Goal: Task Accomplishment & Management: Manage account settings

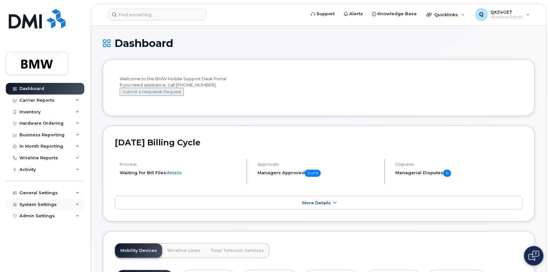
click at [35, 206] on div "System Settings" at bounding box center [37, 204] width 37 height 5
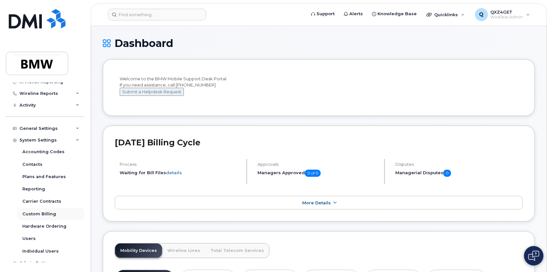
scroll to position [71, 0]
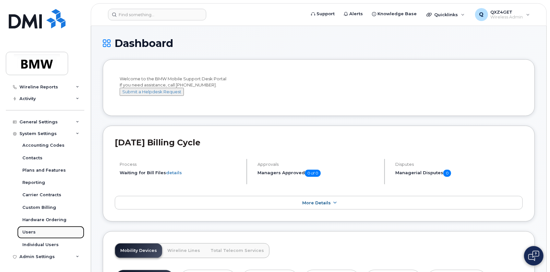
click at [30, 232] on div "Users" at bounding box center [28, 233] width 13 height 6
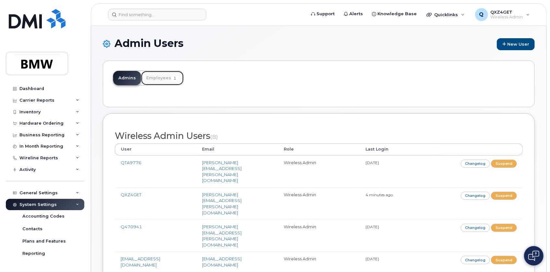
click at [166, 74] on link "Employees 1" at bounding box center [162, 78] width 42 height 14
click at [154, 78] on link "Employees 1" at bounding box center [162, 78] width 42 height 14
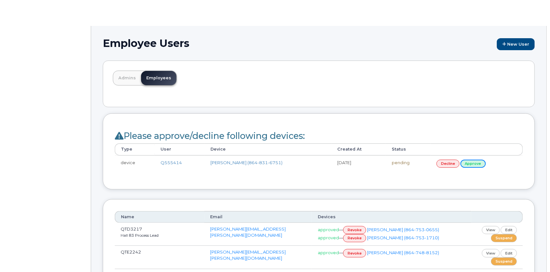
click at [471, 162] on link "approve" at bounding box center [472, 164] width 25 height 8
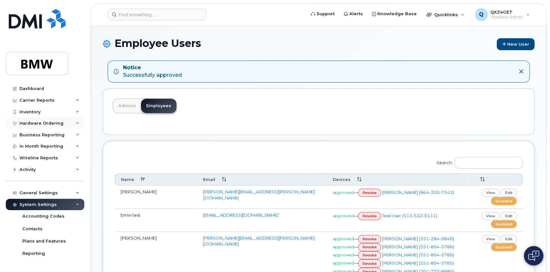
click at [50, 124] on div "Hardware Ordering" at bounding box center [41, 123] width 44 height 5
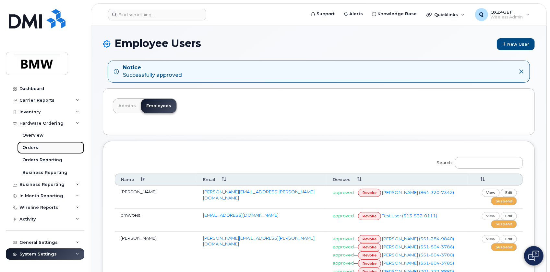
click at [30, 149] on div "Orders" at bounding box center [30, 148] width 16 height 6
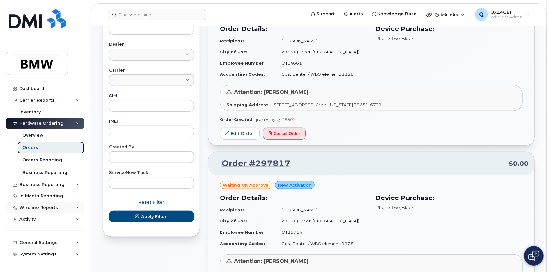
scroll to position [265, 0]
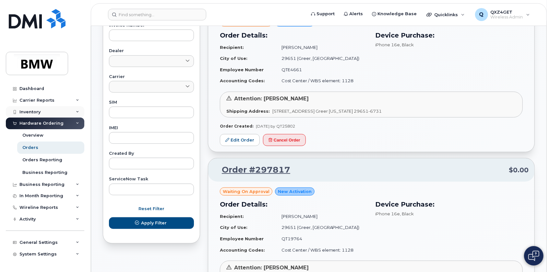
click at [33, 111] on div "Inventory" at bounding box center [29, 112] width 21 height 5
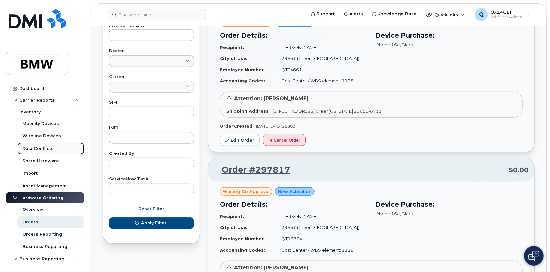
click at [43, 149] on div "Data Conflicts" at bounding box center [37, 149] width 31 height 6
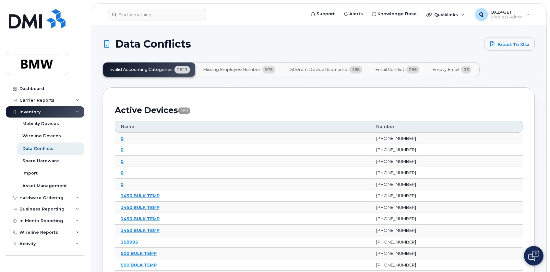
click at [389, 69] on span "Email Conflict" at bounding box center [389, 69] width 29 height 5
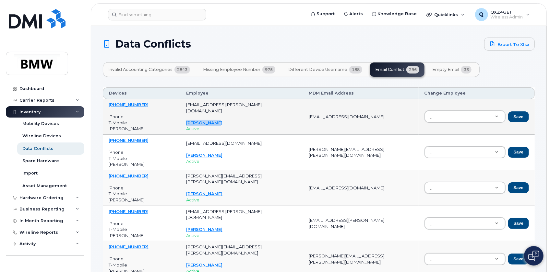
drag, startPoint x: 206, startPoint y: 120, endPoint x: 178, endPoint y: 120, distance: 27.6
click at [180, 120] on td "austin.wiles@bmwmcext.com Austin Wiles Active" at bounding box center [241, 117] width 123 height 36
copy link "Austin Wiles"
click at [454, 133] on input "text" at bounding box center [459, 131] width 67 height 9
drag, startPoint x: 371, startPoint y: 118, endPoint x: 282, endPoint y: 119, distance: 89.2
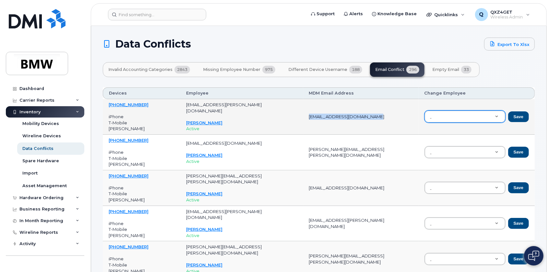
drag, startPoint x: 292, startPoint y: 117, endPoint x: 375, endPoint y: 116, distance: 82.7
click at [377, 116] on td "Austin.WA.Wise@bmwmcext.com" at bounding box center [360, 117] width 115 height 36
copy td "Austin.WA.Wise@bmwmcext.com"
drag, startPoint x: 435, startPoint y: 115, endPoint x: 420, endPoint y: 115, distance: 15.2
click at [419, 115] on td "Save" at bounding box center [477, 117] width 116 height 36
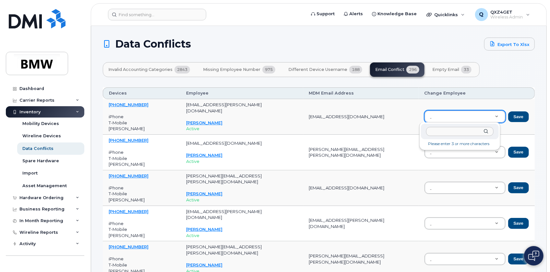
paste input "Austin.WA.Wise@bmwmcext.com"
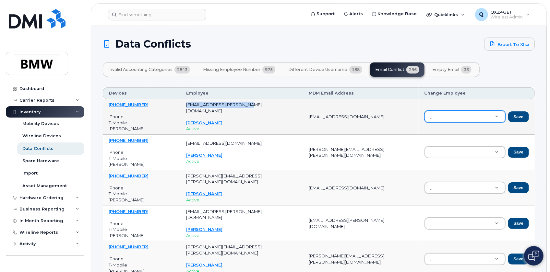
drag, startPoint x: 243, startPoint y: 107, endPoint x: 182, endPoint y: 107, distance: 60.3
click at [186, 107] on p "austin.wiles@bmwmcext.com" at bounding box center [241, 108] width 111 height 12
copy p "austin.wiles@bmwmcext.com"
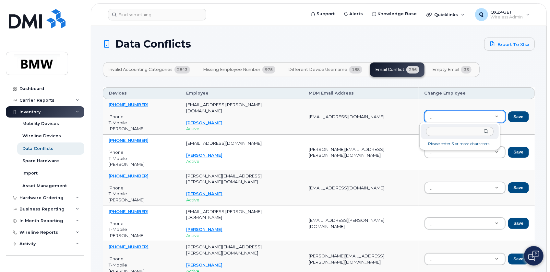
paste input "austin.wiles@bmwmcext.com"
click at [516, 114] on button "Save" at bounding box center [518, 117] width 21 height 11
click at [436, 130] on input "text" at bounding box center [459, 131] width 67 height 9
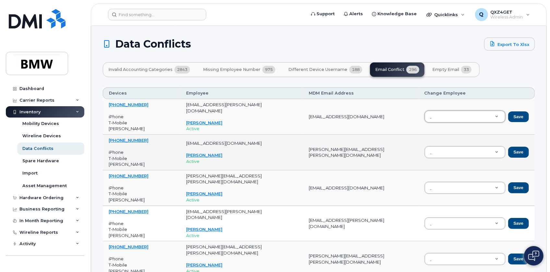
drag, startPoint x: 436, startPoint y: 130, endPoint x: 399, endPoint y: 136, distance: 38.1
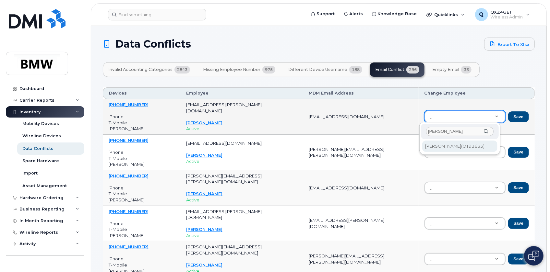
type input "austin wiles"
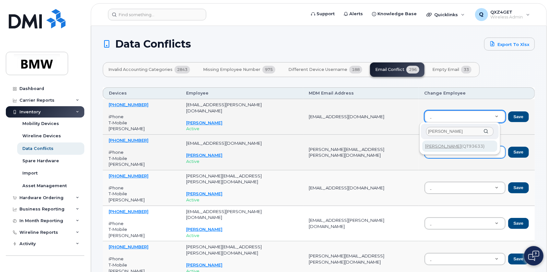
type input "QT93633"
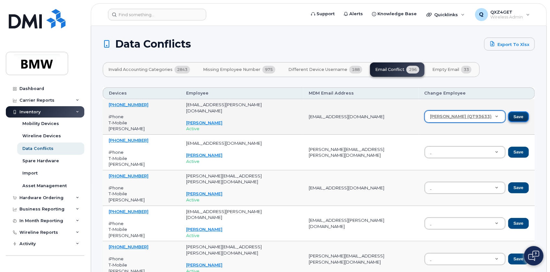
click at [515, 118] on button "Save" at bounding box center [518, 117] width 21 height 11
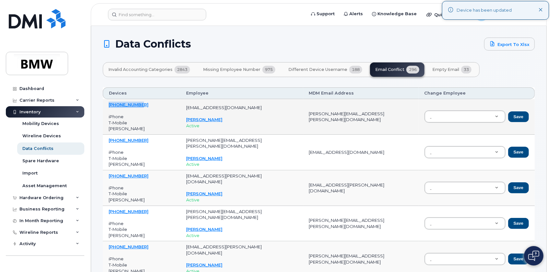
drag, startPoint x: 142, startPoint y: 103, endPoint x: 110, endPoint y: 106, distance: 32.2
click at [110, 106] on td "864-562-0491 iPhone T-Mobile Jasmine Powers" at bounding box center [141, 117] width 77 height 36
copy link "864-562-0491"
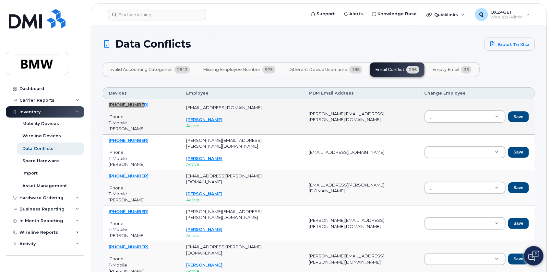
drag, startPoint x: 358, startPoint y: 116, endPoint x: 287, endPoint y: 117, distance: 71.0
click at [269, 135] on tr "864-562-0491 iPhone T-Mobile Jasmine Powers jasmine.powers@bmwmc.com Jasmine Po…" at bounding box center [319, 153] width 432 height 36
copy tr "Active Angelica.Ellis@bmwmc.com"
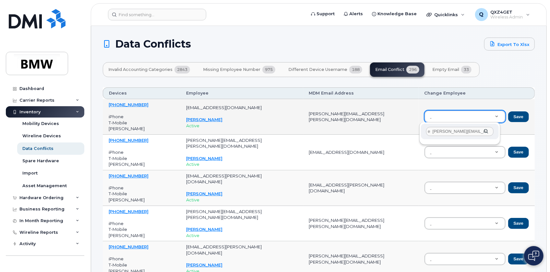
scroll to position [0, 0]
drag, startPoint x: 479, startPoint y: 131, endPoint x: 378, endPoint y: 132, distance: 100.8
type input "c"
click at [440, 133] on input "text" at bounding box center [459, 131] width 67 height 9
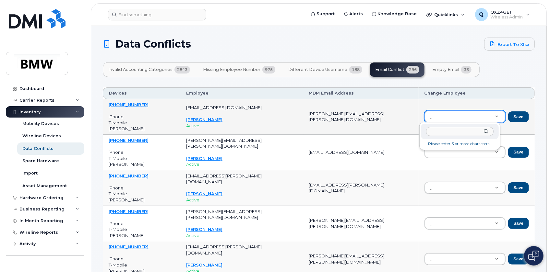
paste input "Angelica Ellis"
type input "Angelica Ellis"
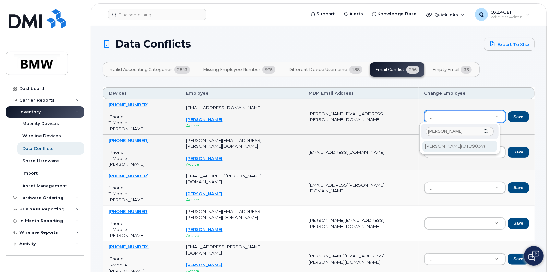
type input "QTD9037"
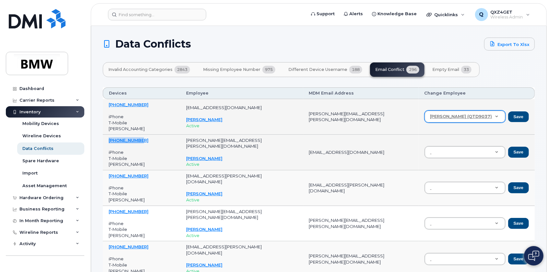
drag, startPoint x: 142, startPoint y: 140, endPoint x: 106, endPoint y: 142, distance: 35.7
click at [106, 142] on td "864-765-4184 iPhone T-Mobile Ratisha Hudson" at bounding box center [141, 153] width 77 height 36
copy link "864-765-4184"
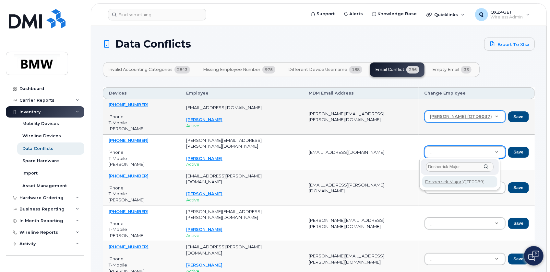
type input "Desherrick Major"
type input "QTE0089"
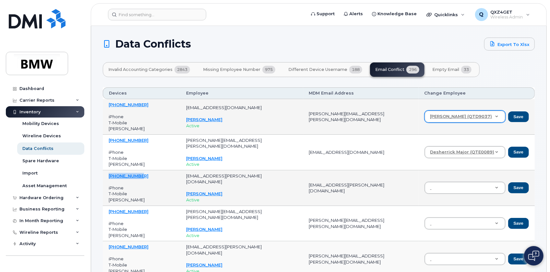
drag, startPoint x: 147, startPoint y: 175, endPoint x: 107, endPoint y: 175, distance: 39.2
click at [107, 175] on td "864-922-9261 iPhone T-Mobile Ashley Londono" at bounding box center [141, 189] width 77 height 36
copy link "864-922-9261"
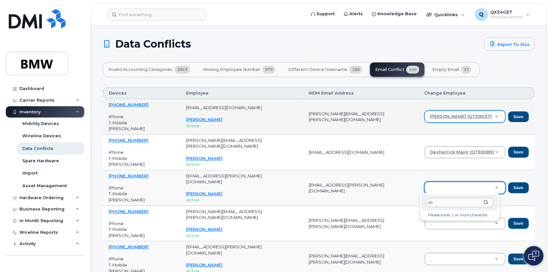
type input "a"
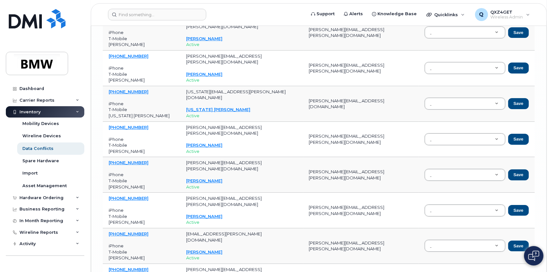
scroll to position [8793, 0]
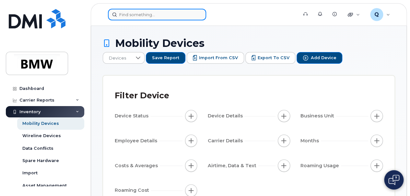
click at [155, 16] on input at bounding box center [157, 15] width 98 height 12
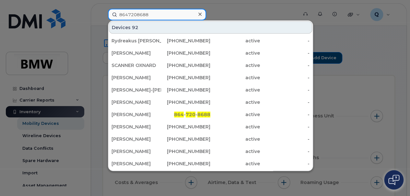
type input "8647208688"
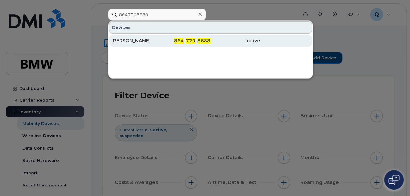
click at [144, 40] on div "[PERSON_NAME]" at bounding box center [137, 41] width 50 height 6
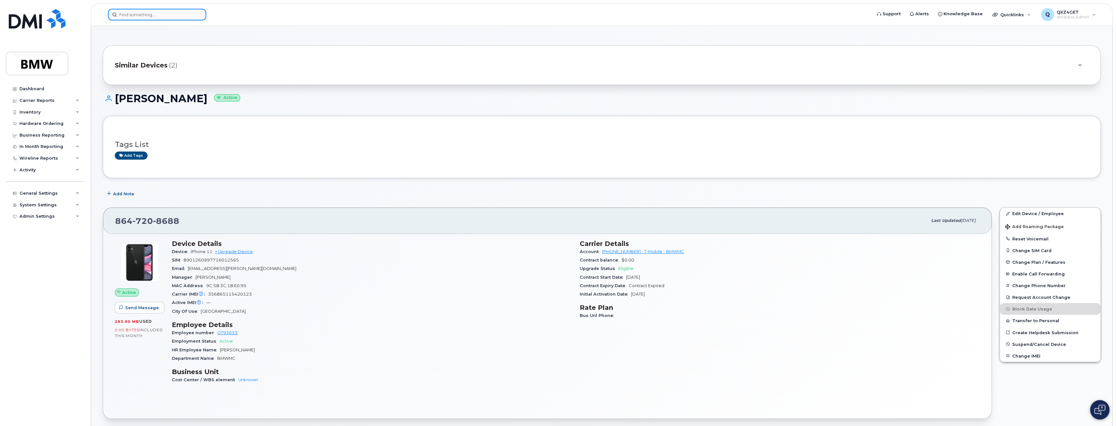
click at [128, 15] on input at bounding box center [157, 15] width 98 height 12
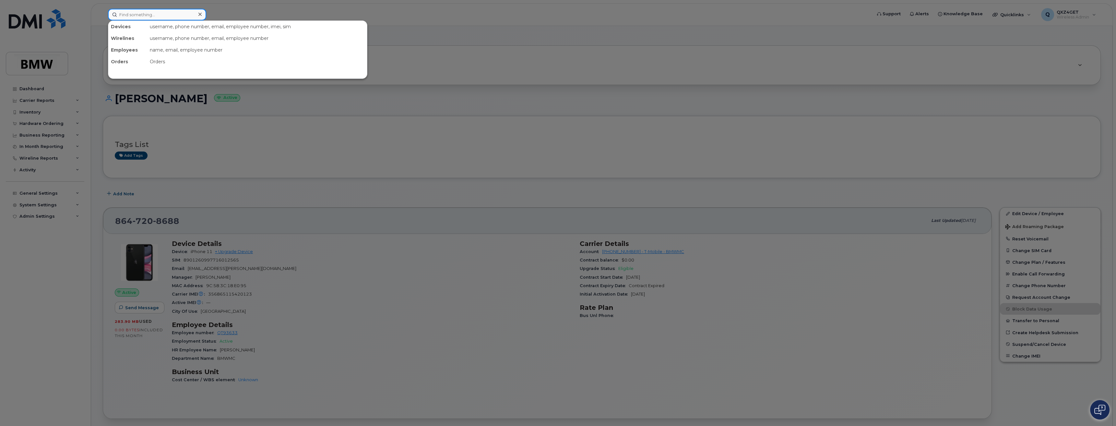
paste input "864-562-0491"
type input "864-562-0491"
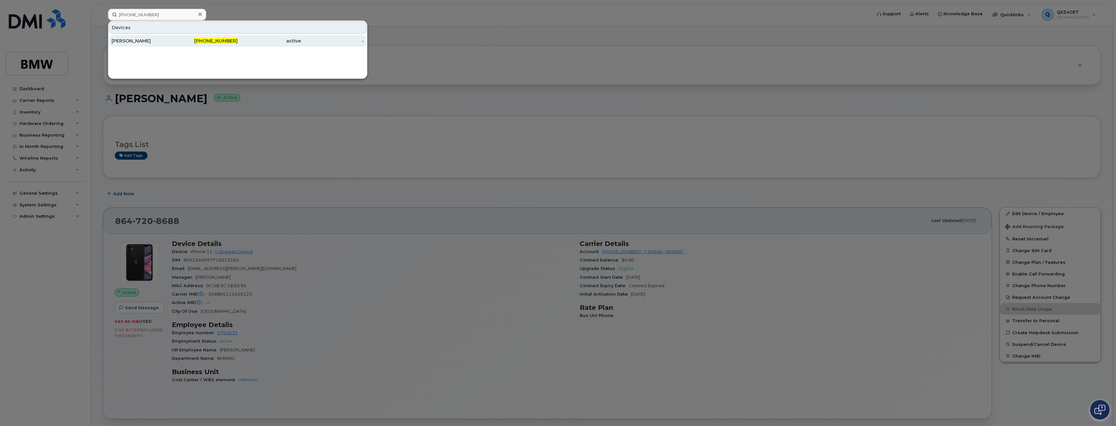
click at [130, 41] on div "[PERSON_NAME]" at bounding box center [143, 41] width 63 height 6
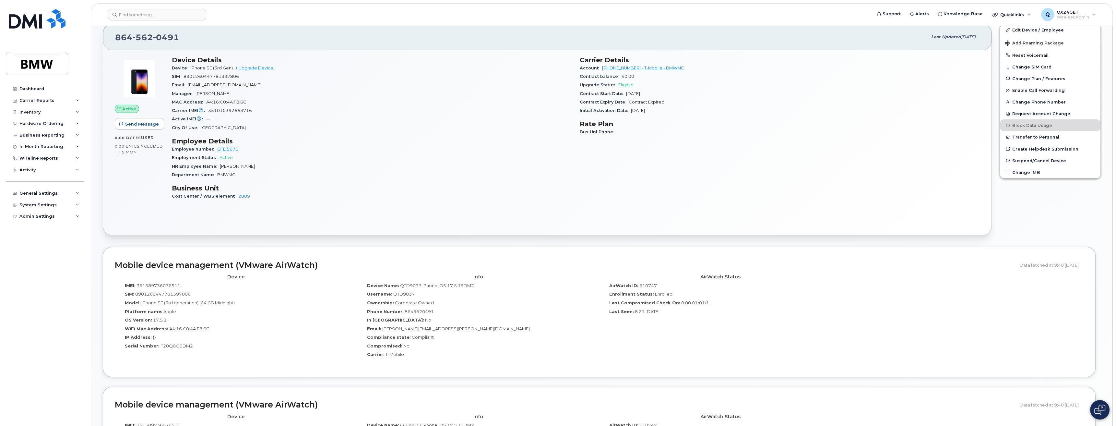
scroll to position [147, 0]
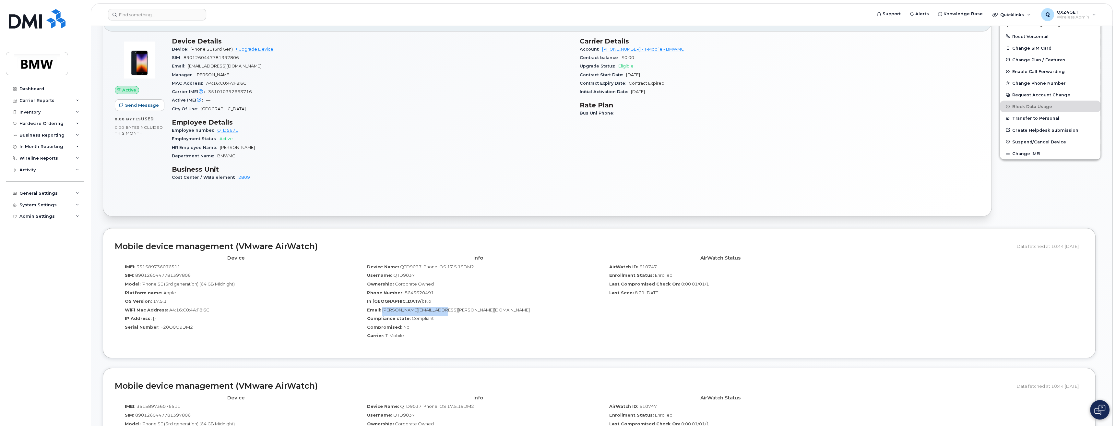
drag, startPoint x: 449, startPoint y: 308, endPoint x: 383, endPoint y: 307, distance: 66.8
click at [383, 307] on div "Email: [PERSON_NAME][EMAIL_ADDRESS][PERSON_NAME][DOMAIN_NAME]" at bounding box center [478, 311] width 232 height 9
copy span "[PERSON_NAME][EMAIL_ADDRESS][PERSON_NAME][DOMAIN_NAME]"
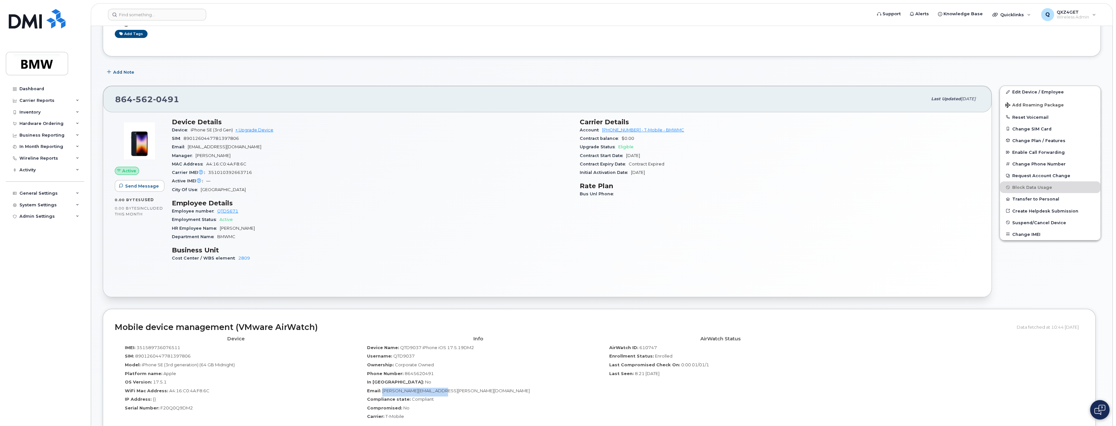
scroll to position [59, 0]
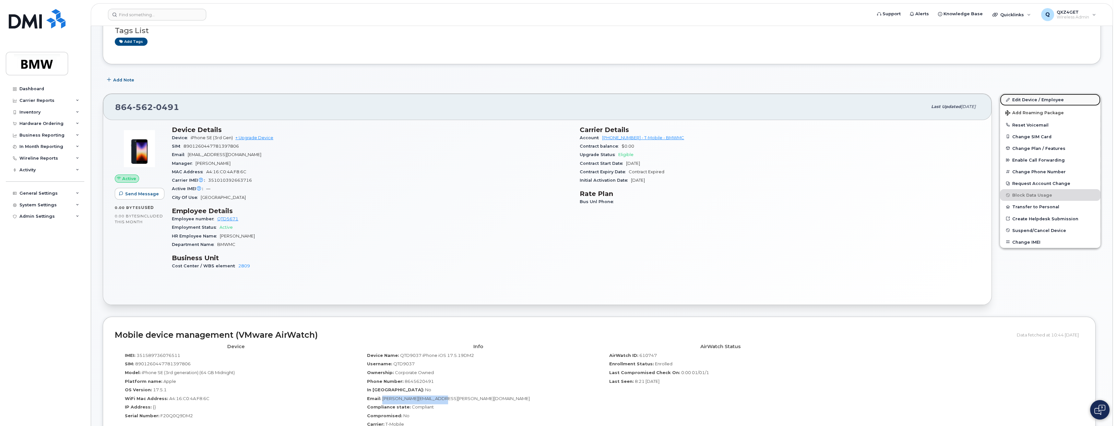
click at [1028, 100] on link "Edit Device / Employee" at bounding box center [1050, 100] width 101 height 12
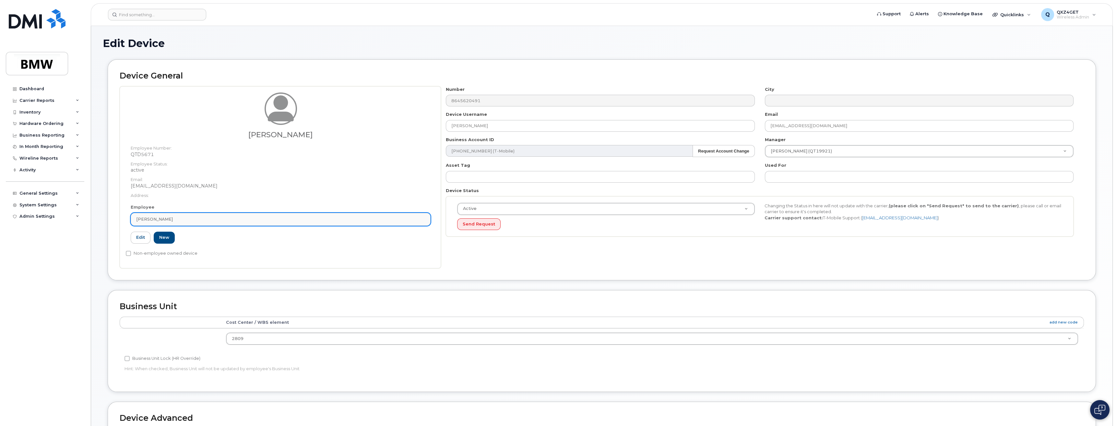
drag, startPoint x: 183, startPoint y: 217, endPoint x: 183, endPoint y: 220, distance: 3.9
click at [183, 217] on div "[PERSON_NAME]" at bounding box center [280, 219] width 289 height 6
drag, startPoint x: 177, startPoint y: 240, endPoint x: 184, endPoint y: 234, distance: 9.2
click at [182, 235] on input "text" at bounding box center [274, 235] width 279 height 10
paste input "Angelica.Ellis@bmwmc.com"
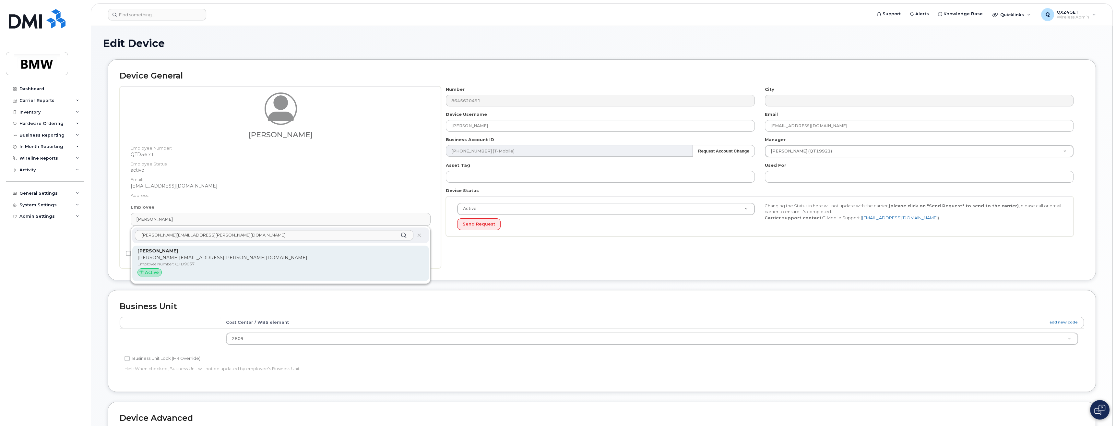
type input "Angelica.Ellis@bmwmc.com"
click at [167, 256] on p "angelica.ellis@bmwmc.com" at bounding box center [280, 257] width 286 height 7
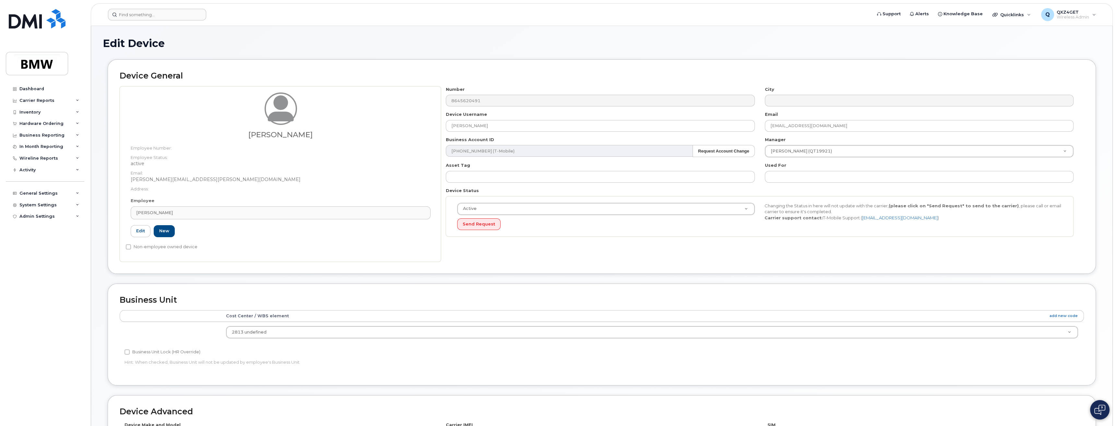
type input "QTD9037"
type input "Angelica Ellis"
type input "angelica.ellis@bmwmc.com"
type input "14966768"
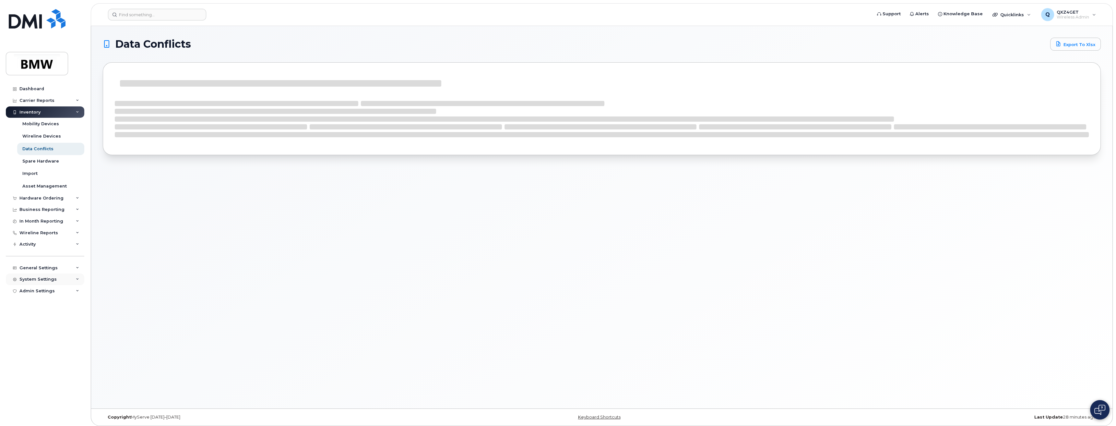
click at [42, 272] on div "System Settings" at bounding box center [45, 279] width 78 height 12
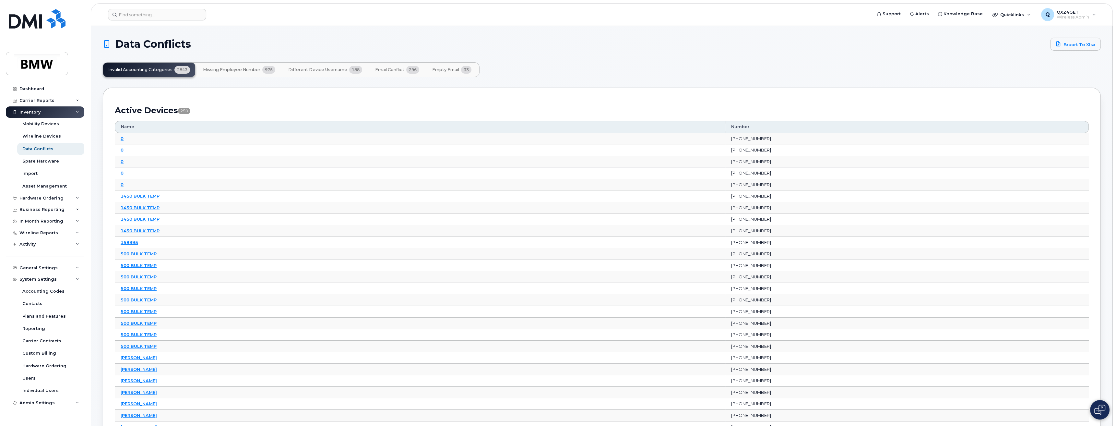
click at [392, 66] on button "Email Conflict 296" at bounding box center [397, 70] width 54 height 14
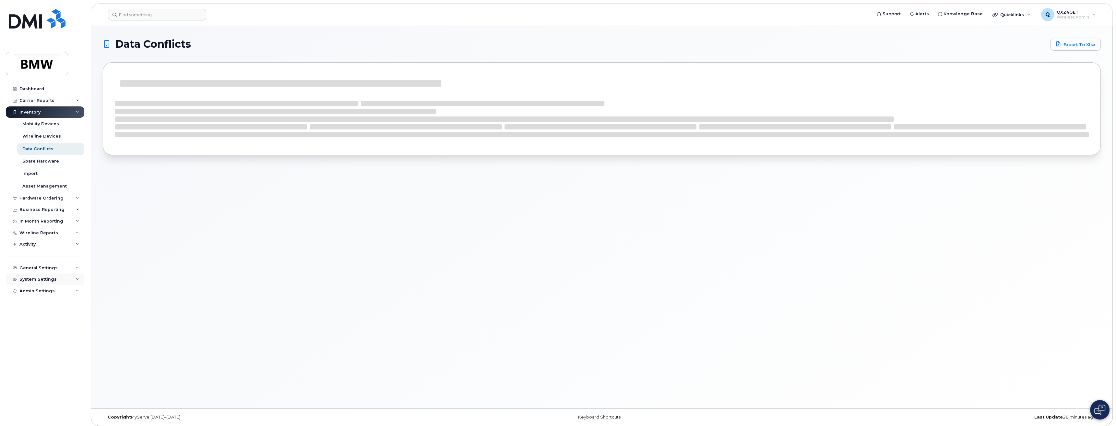
click at [38, 272] on div "System Settings" at bounding box center [37, 279] width 37 height 5
click at [54, 272] on link "Users" at bounding box center [50, 378] width 67 height 12
click at [43, 272] on div "Admin Settings" at bounding box center [36, 402] width 35 height 5
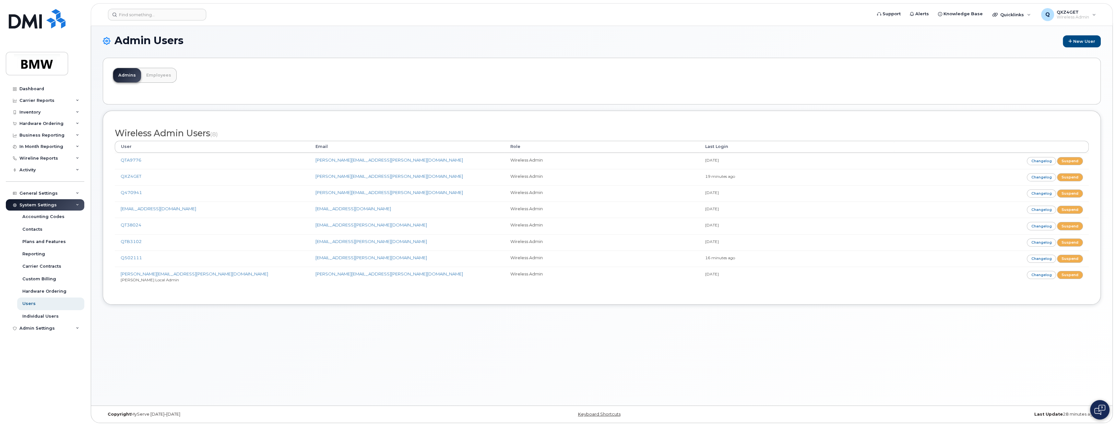
scroll to position [3, 0]
click at [31, 193] on div "General Settings" at bounding box center [38, 193] width 38 height 5
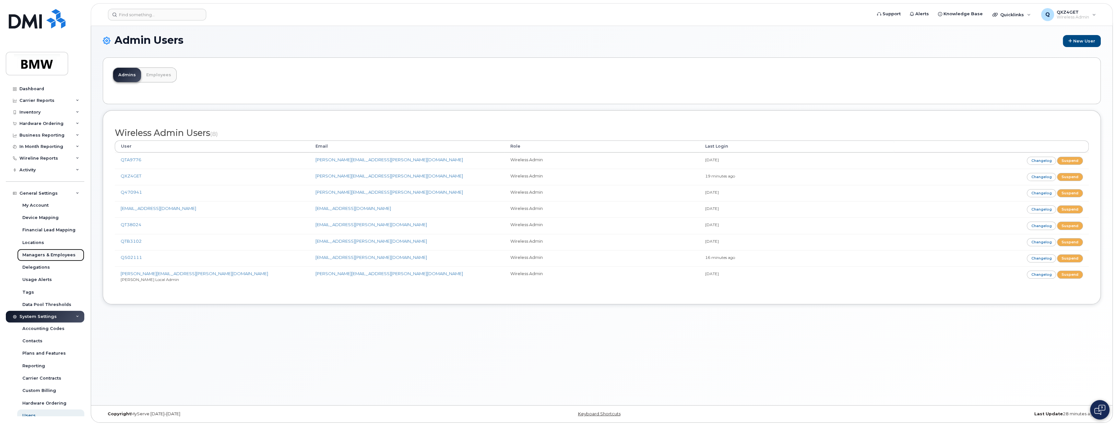
click at [55, 256] on div "Managers & Employees" at bounding box center [48, 255] width 53 height 6
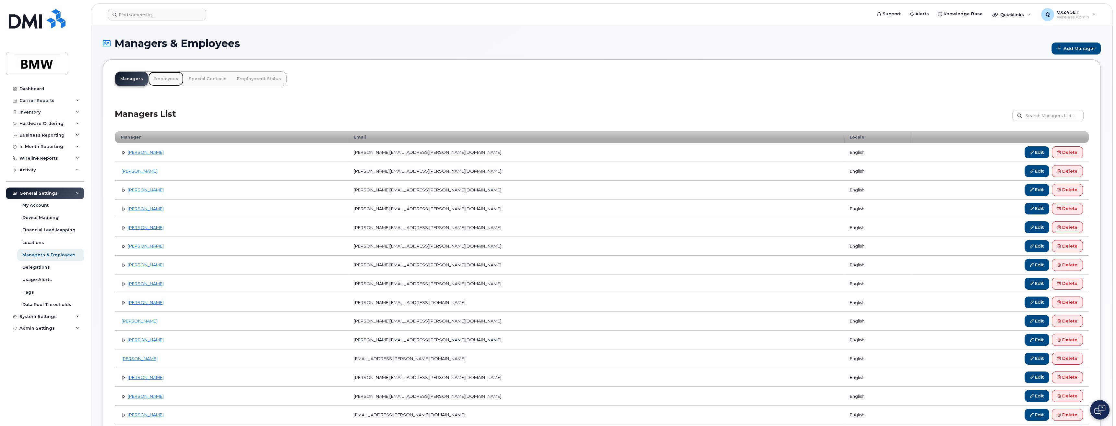
click at [169, 76] on link "Employees" at bounding box center [165, 79] width 35 height 14
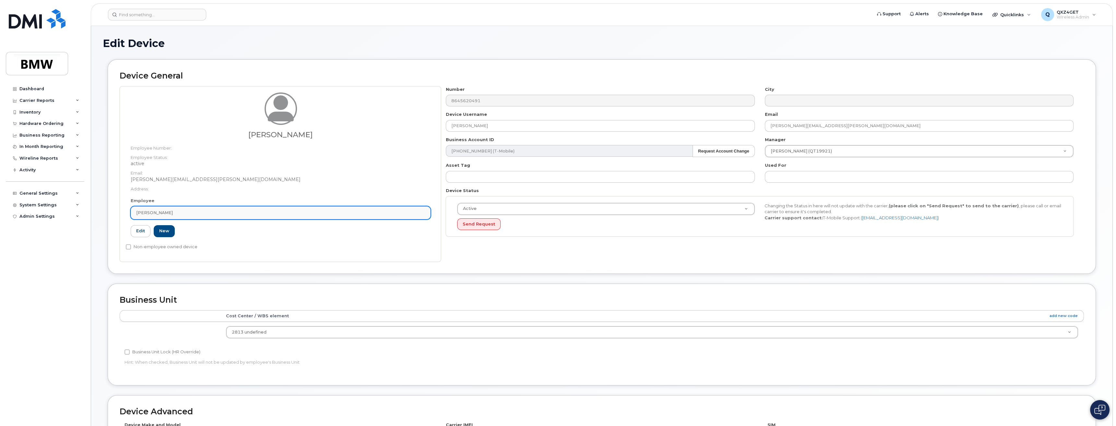
drag, startPoint x: 178, startPoint y: 212, endPoint x: 136, endPoint y: 211, distance: 42.2
click at [130, 212] on div "Employee [PERSON_NAME] [PERSON_NAME][EMAIL_ADDRESS][PERSON_NAME][DOMAIN_NAME] […" at bounding box center [281, 219] width 310 height 45
drag, startPoint x: 168, startPoint y: 210, endPoint x: 146, endPoint y: 214, distance: 22.3
click at [146, 214] on link "[PERSON_NAME]" at bounding box center [281, 212] width 300 height 13
drag, startPoint x: 168, startPoint y: 210, endPoint x: 147, endPoint y: 211, distance: 21.7
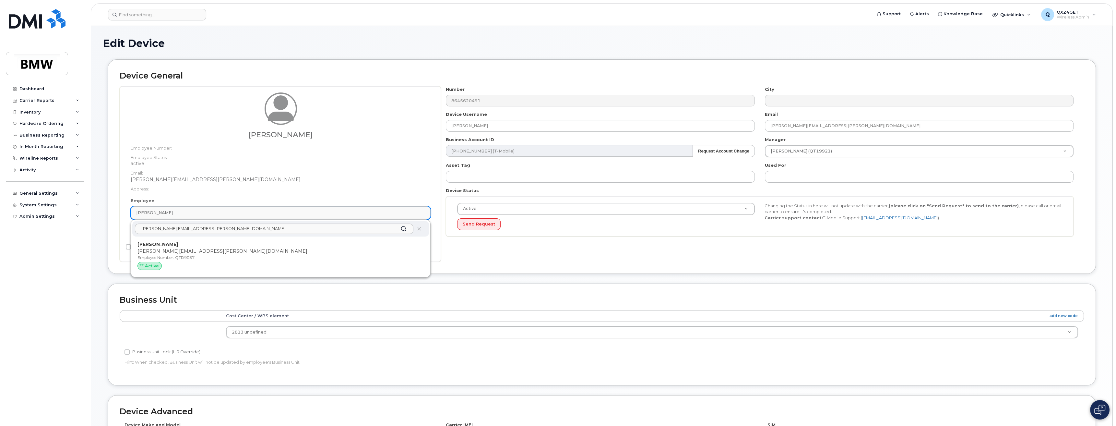
click at [147, 211] on div "[PERSON_NAME]" at bounding box center [280, 212] width 289 height 6
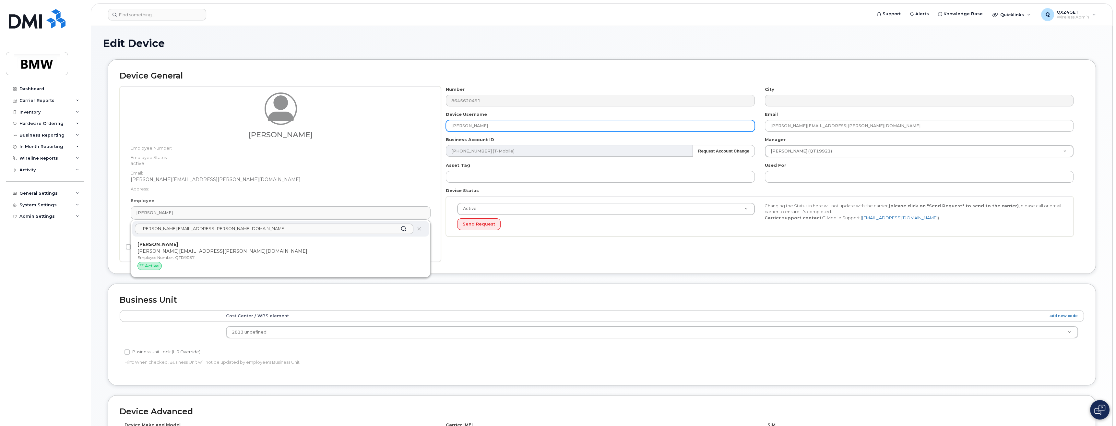
click at [497, 123] on input "Angelica Ellis" at bounding box center [600, 126] width 309 height 12
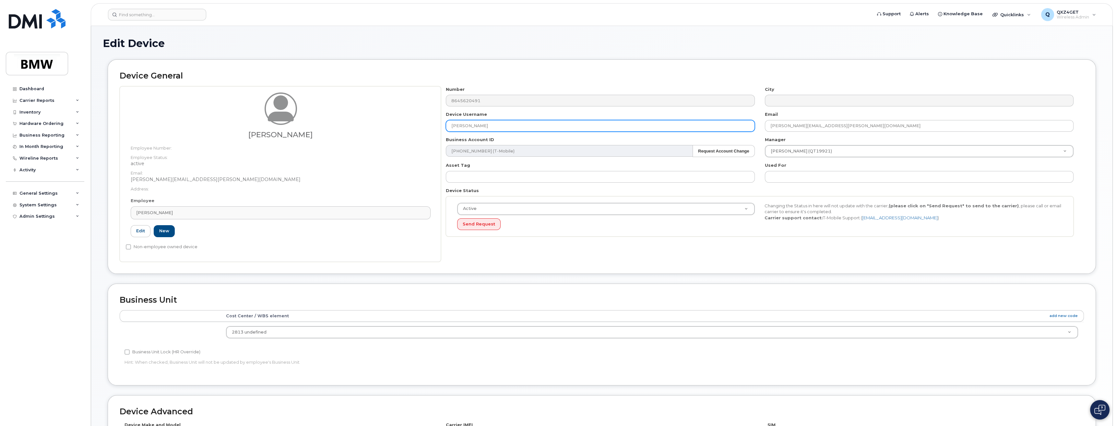
drag, startPoint x: 497, startPoint y: 123, endPoint x: 447, endPoint y: 125, distance: 49.6
click at [441, 125] on div "Device Username Angelica Ellis" at bounding box center [600, 121] width 319 height 20
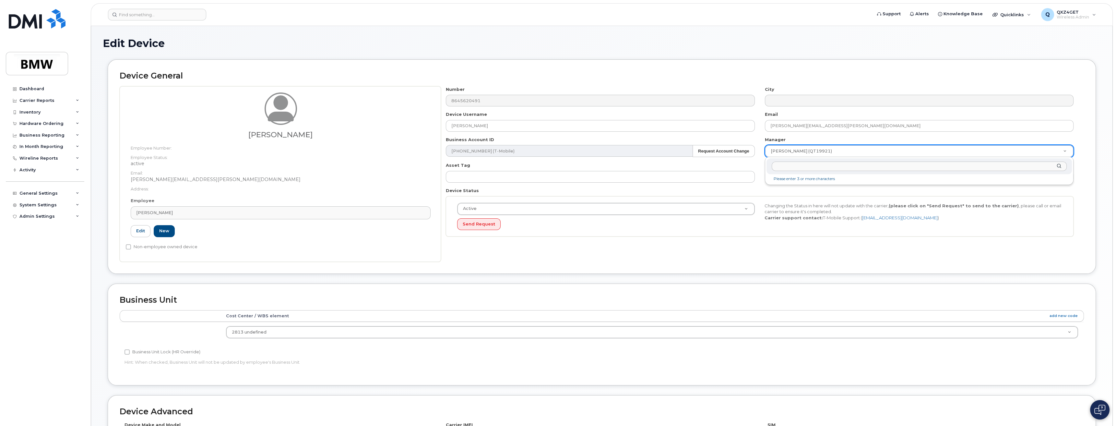
drag, startPoint x: 827, startPoint y: 148, endPoint x: 733, endPoint y: 147, distance: 94.0
click at [801, 166] on input "Johnny Sexton" at bounding box center [919, 165] width 295 height 9
click at [784, 165] on input "Johnny Sexton" at bounding box center [919, 165] width 295 height 9
type input "Johnny Sexton"
type input "1895492"
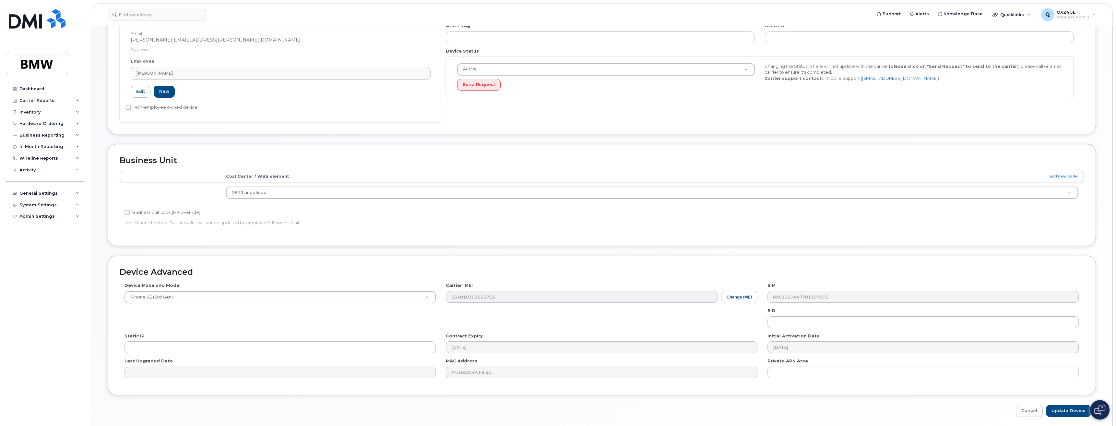
scroll to position [162, 0]
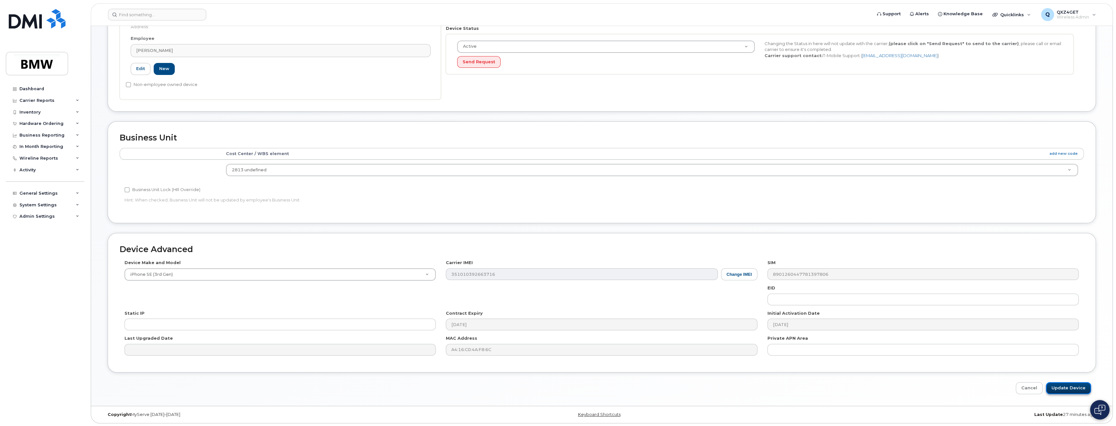
click at [1070, 389] on input "Update Device" at bounding box center [1068, 388] width 45 height 12
type input "Saving..."
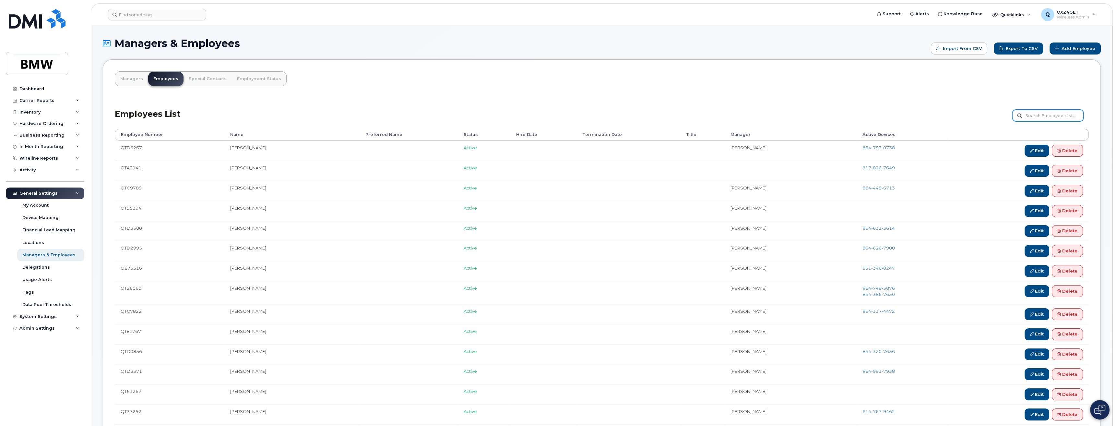
click at [1034, 114] on input "text" at bounding box center [1047, 116] width 71 height 12
paste input "[PERSON_NAME]"
type input "[PERSON_NAME]"
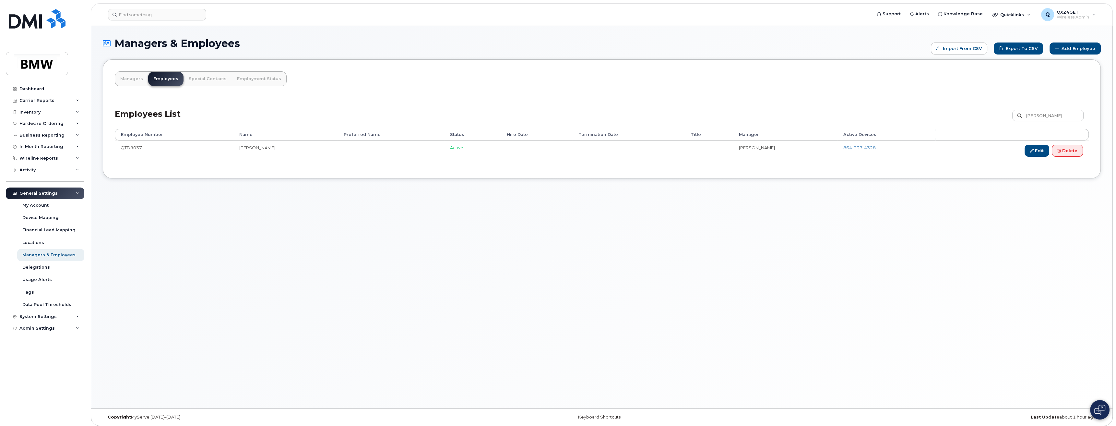
drag, startPoint x: 759, startPoint y: 147, endPoint x: 719, endPoint y: 146, distance: 40.5
click at [719, 146] on tr "QTD9037 Angelica Ellis Active Johnny Sexton 864 337 4328 Edit Delete" at bounding box center [602, 150] width 974 height 20
copy tr "[PERSON_NAME]"
drag, startPoint x: 1024, startPoint y: 115, endPoint x: 1001, endPoint y: 115, distance: 22.7
click at [1001, 115] on div "Employees List Angelica Ellis Customize Filter Refresh Export" at bounding box center [602, 113] width 974 height 31
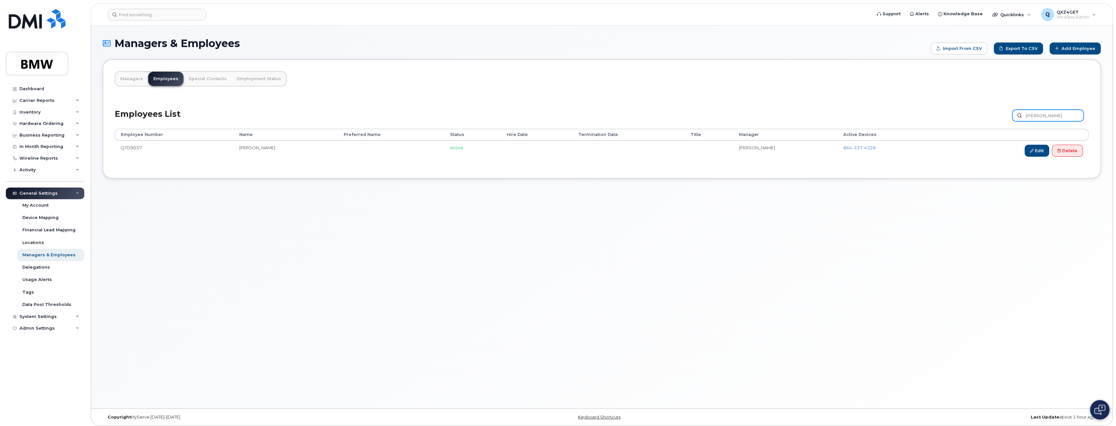
paste input "Desherrick Major"
type input "Desherrick Major"
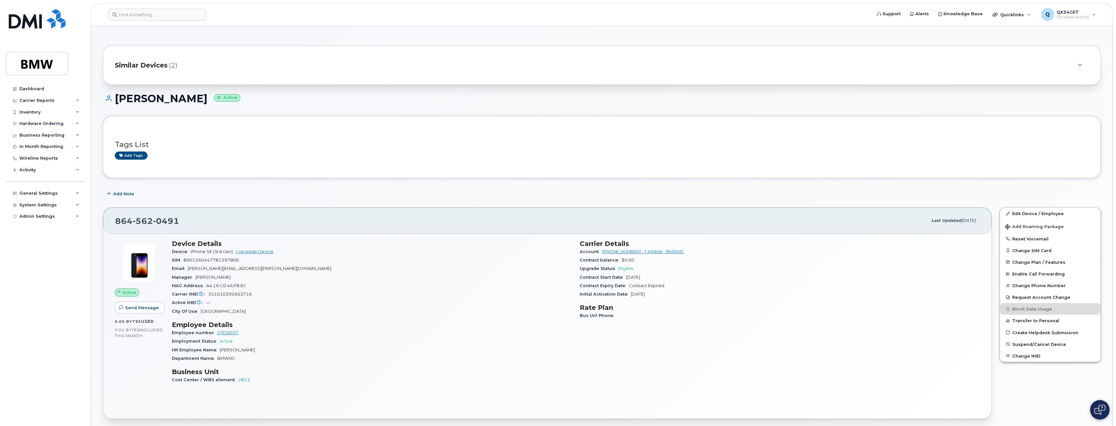
click at [160, 65] on span "Similar Devices" at bounding box center [141, 65] width 53 height 9
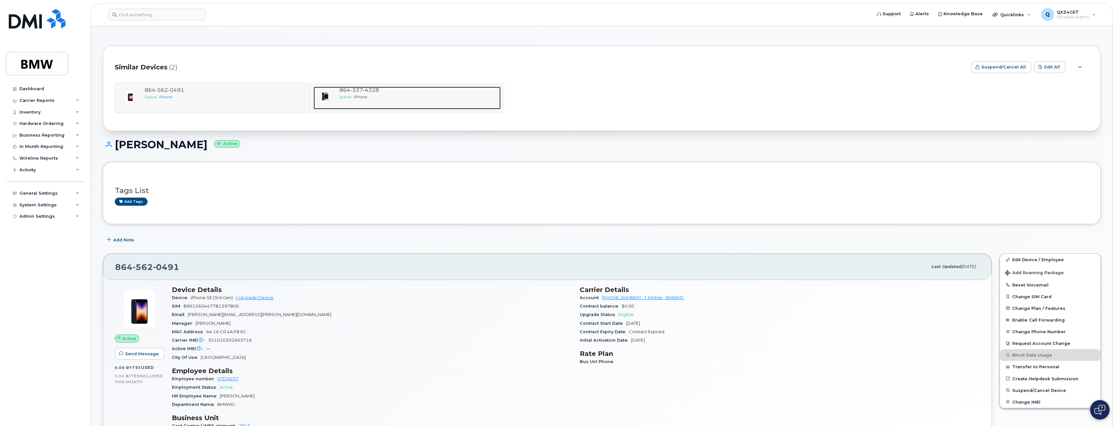
click at [363, 93] on span "337" at bounding box center [371, 90] width 16 height 6
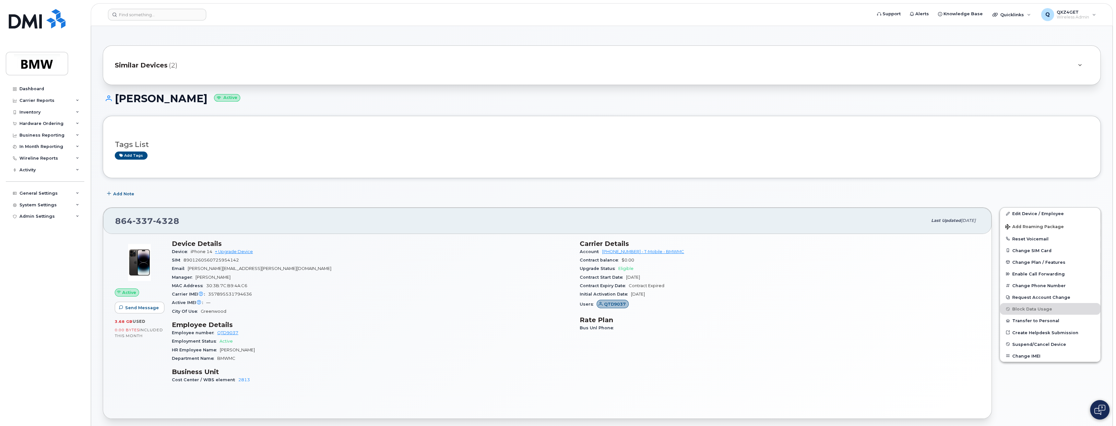
click at [149, 65] on span "Similar Devices" at bounding box center [141, 65] width 53 height 9
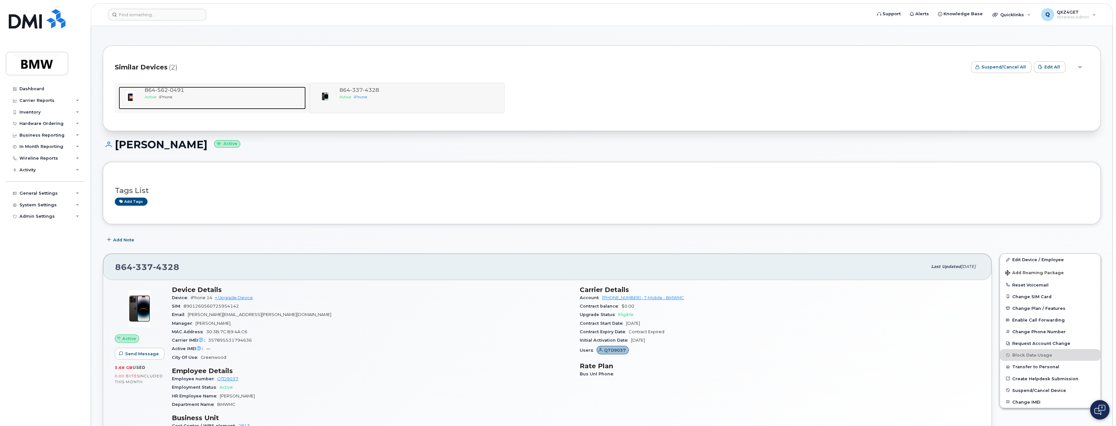
click at [174, 97] on div "Active iPhone" at bounding box center [224, 97] width 159 height 6
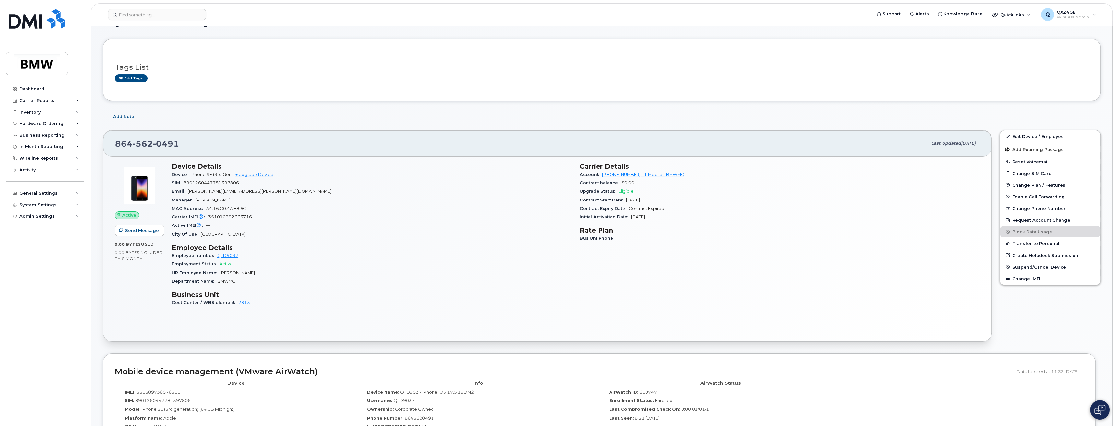
scroll to position [29, 0]
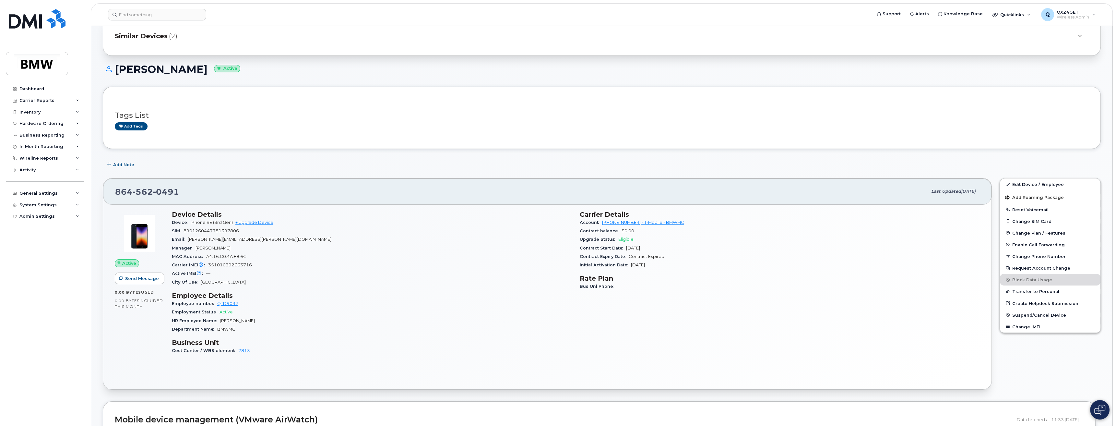
click at [172, 34] on span "(2)" at bounding box center [173, 35] width 8 height 9
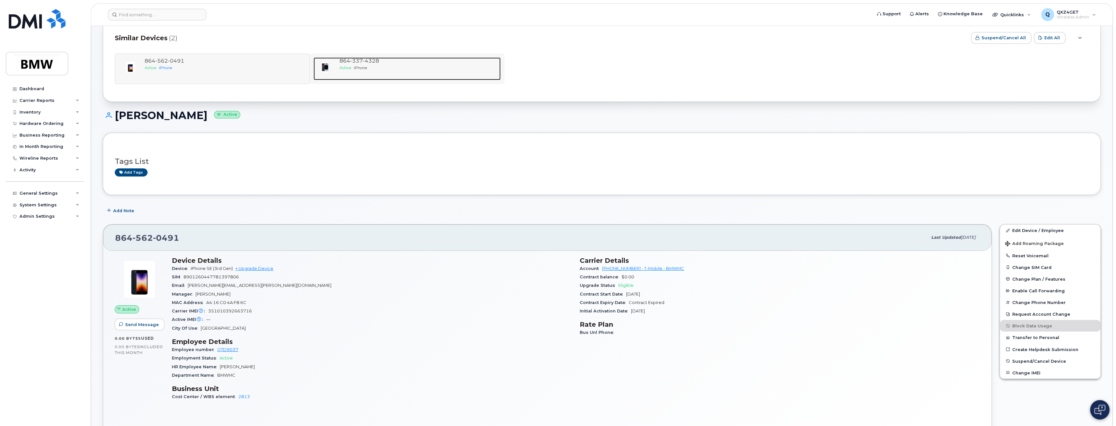
click at [375, 58] on span "4328" at bounding box center [371, 61] width 16 height 6
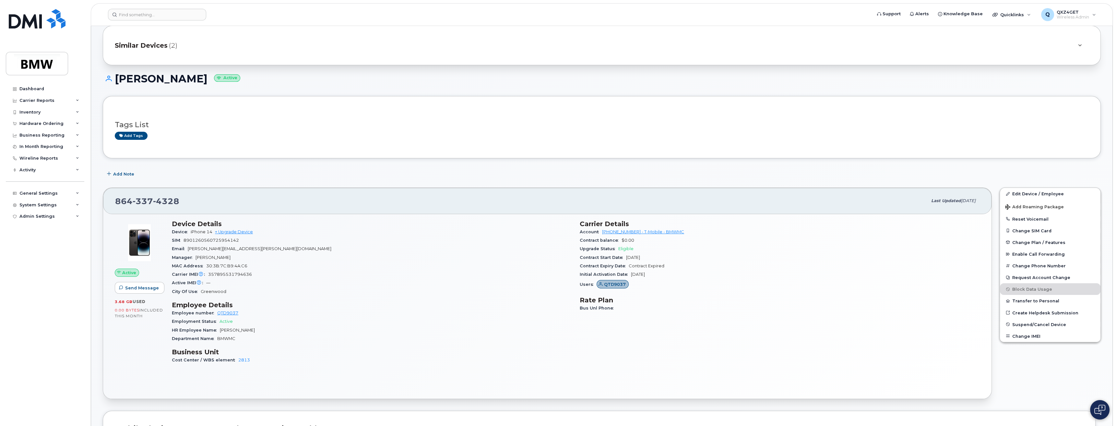
scroll to position [29, 0]
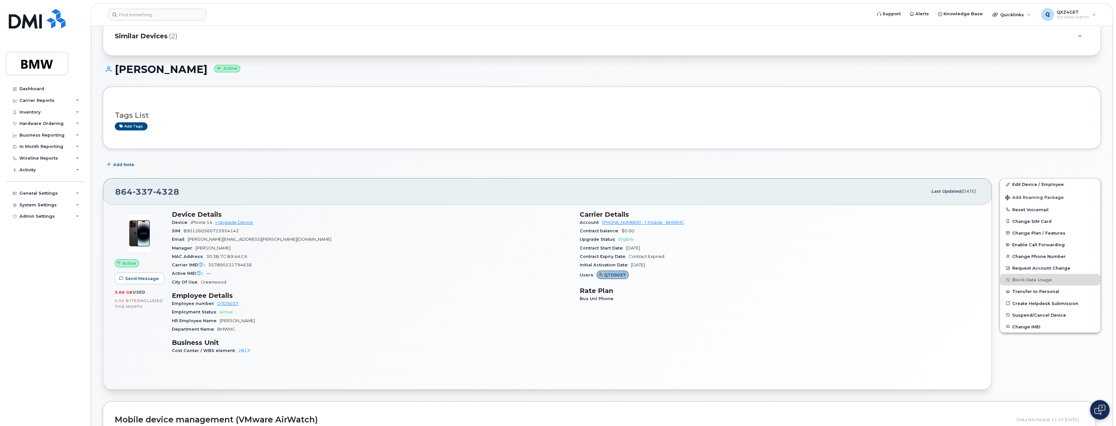
drag, startPoint x: 185, startPoint y: 69, endPoint x: 128, endPoint y: 71, distance: 57.7
click at [116, 71] on h1 "[PERSON_NAME] Active" at bounding box center [602, 69] width 998 height 11
copy h1 "Angelica Ellis"
click at [155, 15] on input at bounding box center [157, 15] width 98 height 12
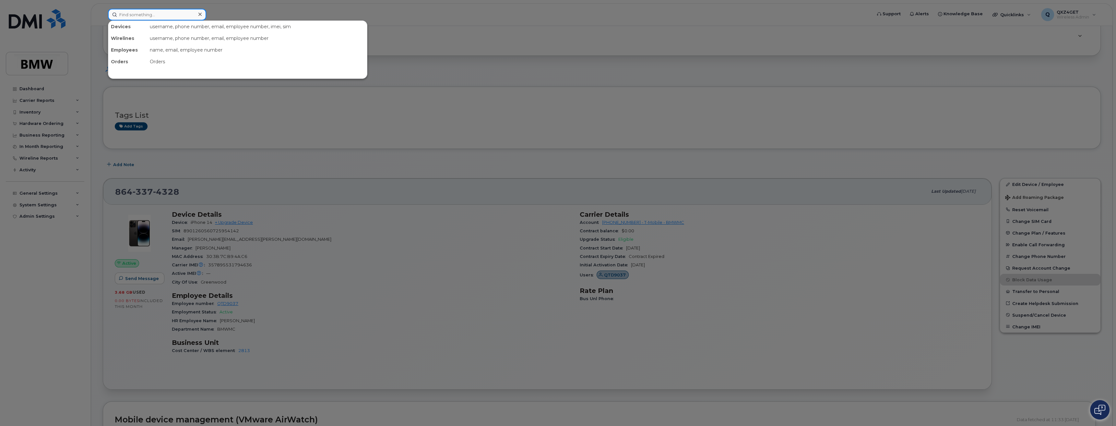
paste input "864-765-4184"
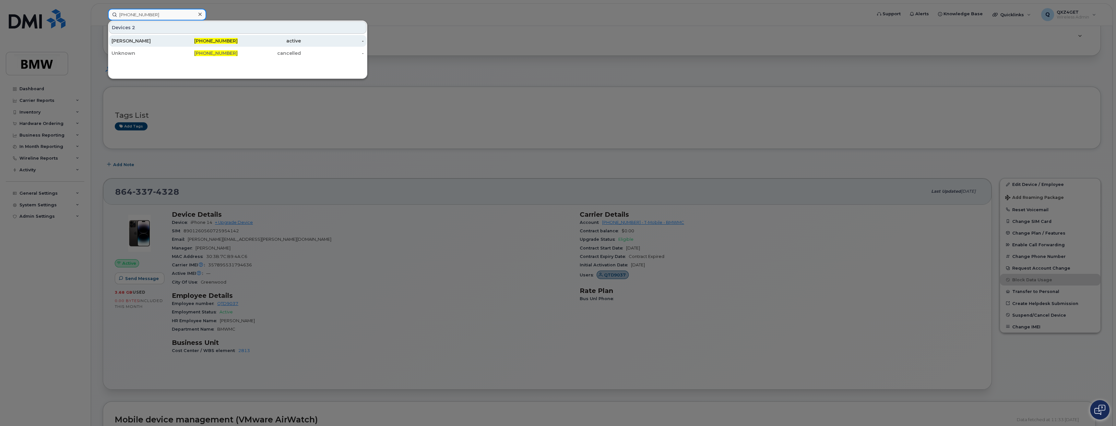
type input "864-765-4184"
click at [130, 39] on div "[PERSON_NAME]" at bounding box center [143, 41] width 63 height 6
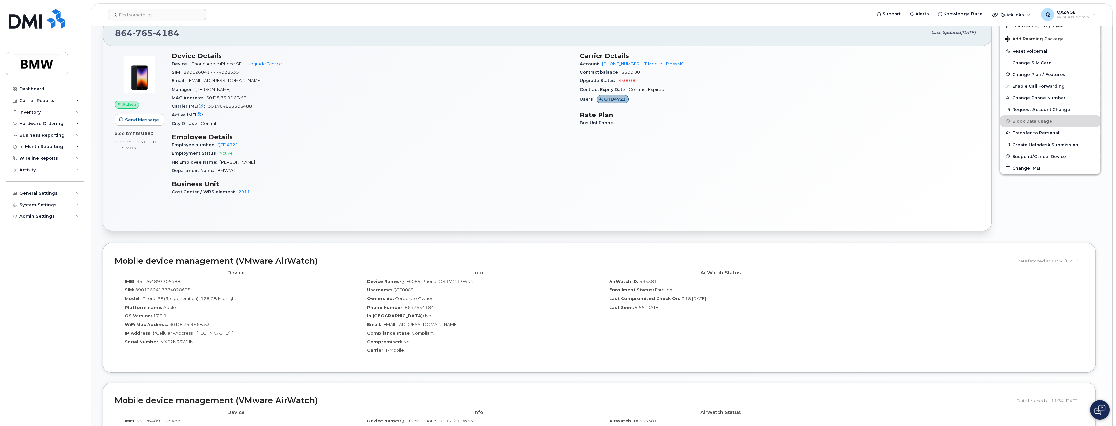
scroll to position [206, 0]
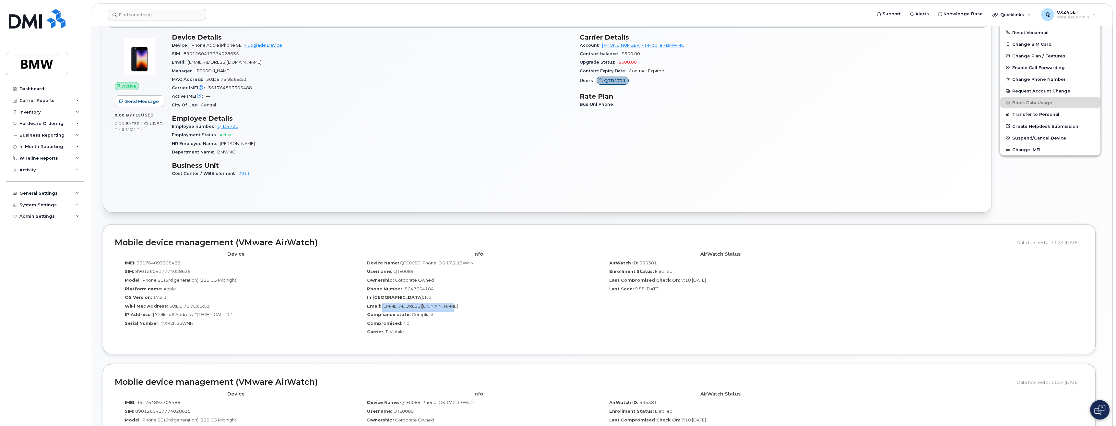
drag, startPoint x: 458, startPoint y: 305, endPoint x: 383, endPoint y: 305, distance: 75.2
click at [383, 305] on div "Email: [EMAIL_ADDRESS][DOMAIN_NAME]" at bounding box center [478, 307] width 232 height 9
copy span "[EMAIL_ADDRESS][DOMAIN_NAME]"
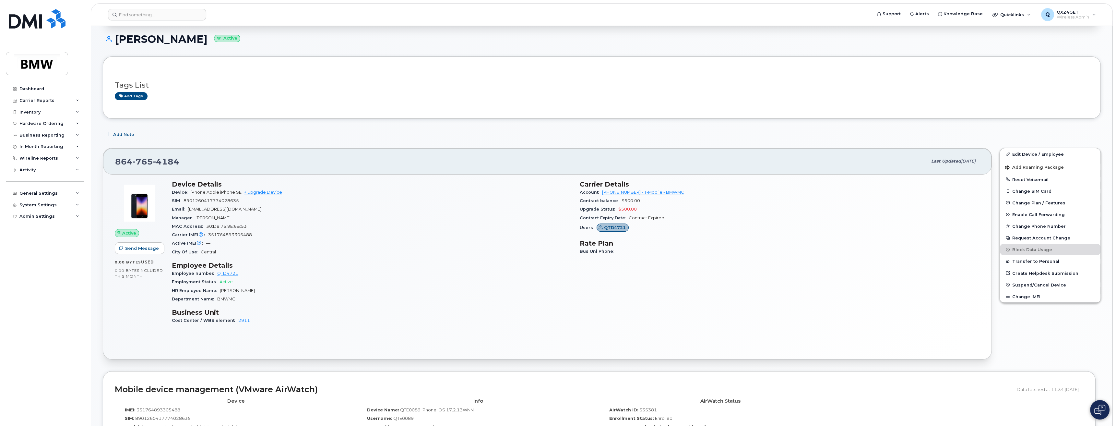
scroll to position [59, 0]
click at [1014, 154] on link "Edit Device / Employee" at bounding box center [1050, 155] width 101 height 12
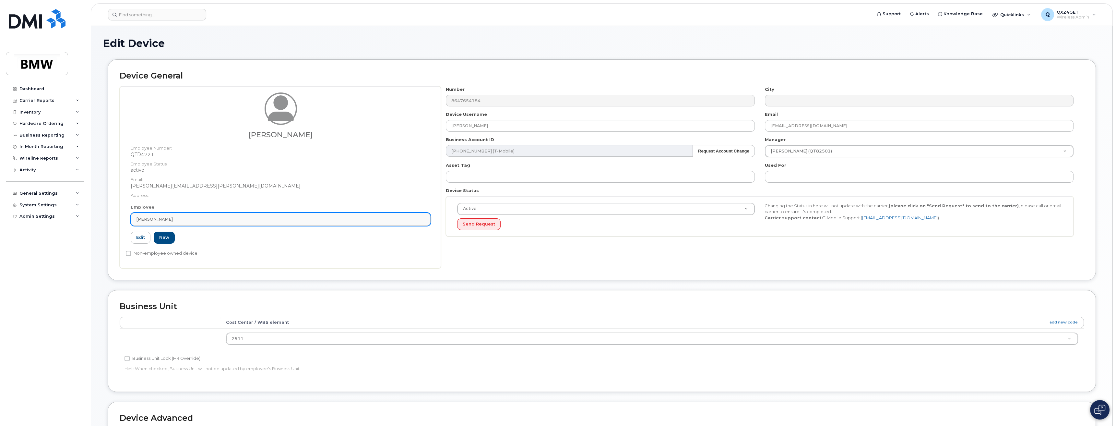
click at [181, 219] on div "Ratisha Hudson" at bounding box center [280, 219] width 289 height 6
paste input "Desherrick.Major@bmwmc.com"
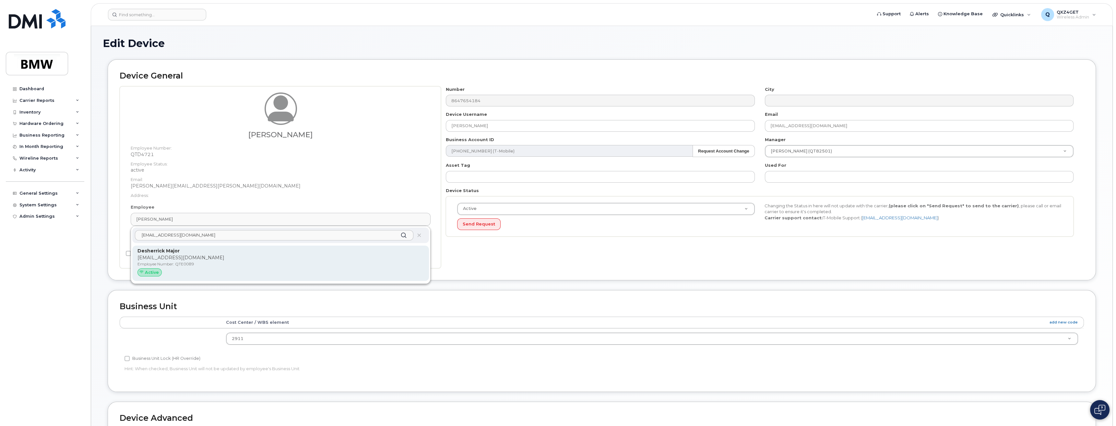
type input "Desherrick.Major@bmwmc.com"
click at [178, 257] on p "desherrick.major@bmwmc.com" at bounding box center [280, 257] width 286 height 7
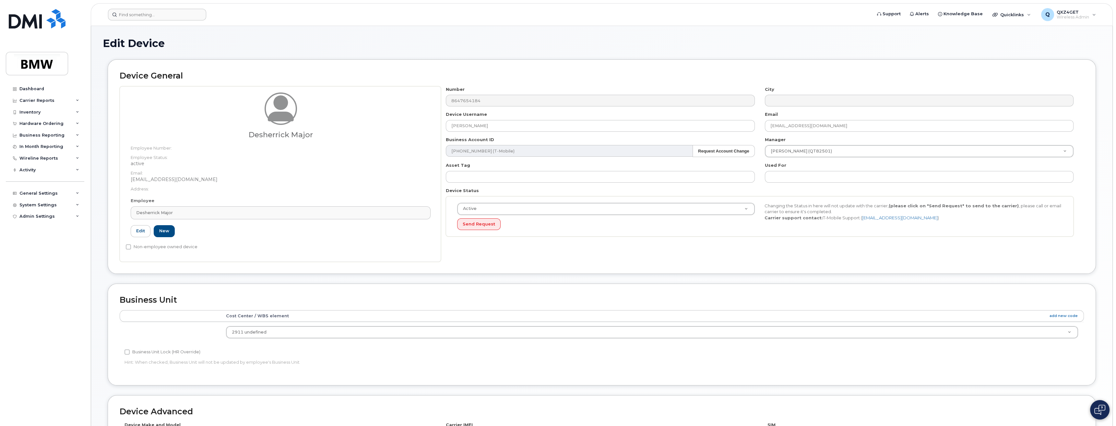
type input "QTE0089"
type input "Desherrick Major"
type input "desherrick.major@bmwmc.com"
type input "14966878"
drag, startPoint x: 500, startPoint y: 124, endPoint x: 441, endPoint y: 126, distance: 58.7
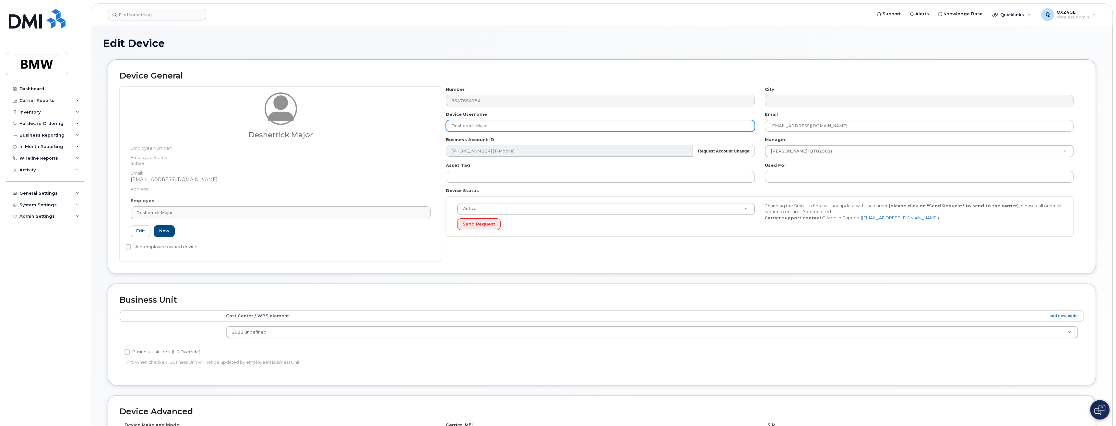
click at [440, 126] on div "Desherrick Major Employee Number: Employee Status: active Email: desherrick.maj…" at bounding box center [602, 173] width 964 height 175
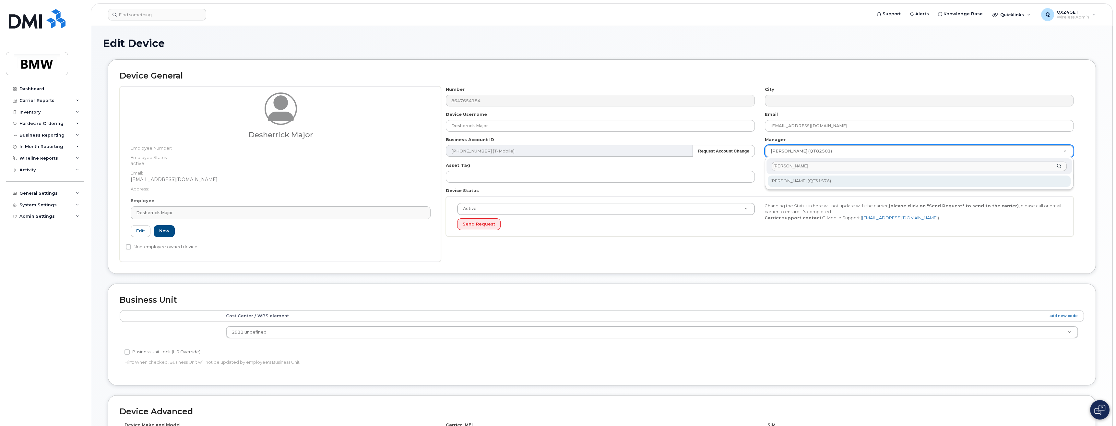
type input "Scott White"
type input "1900113"
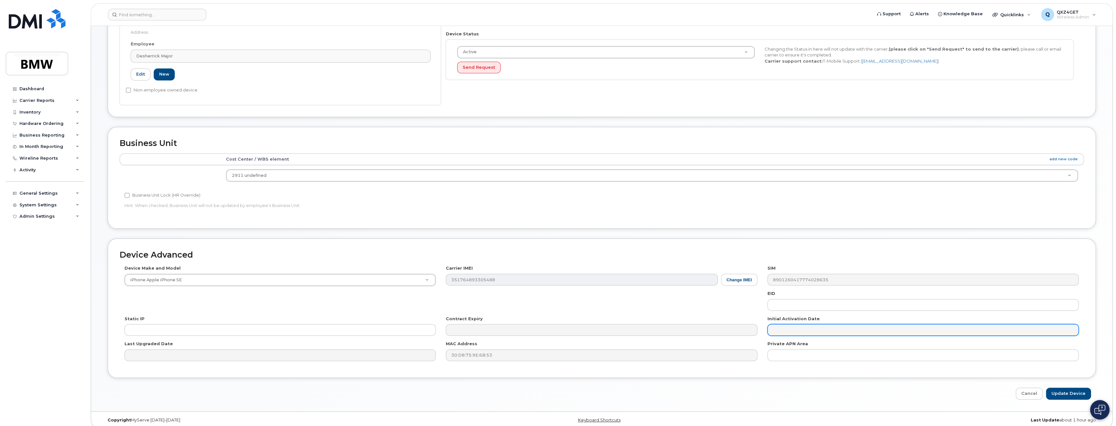
scroll to position [162, 0]
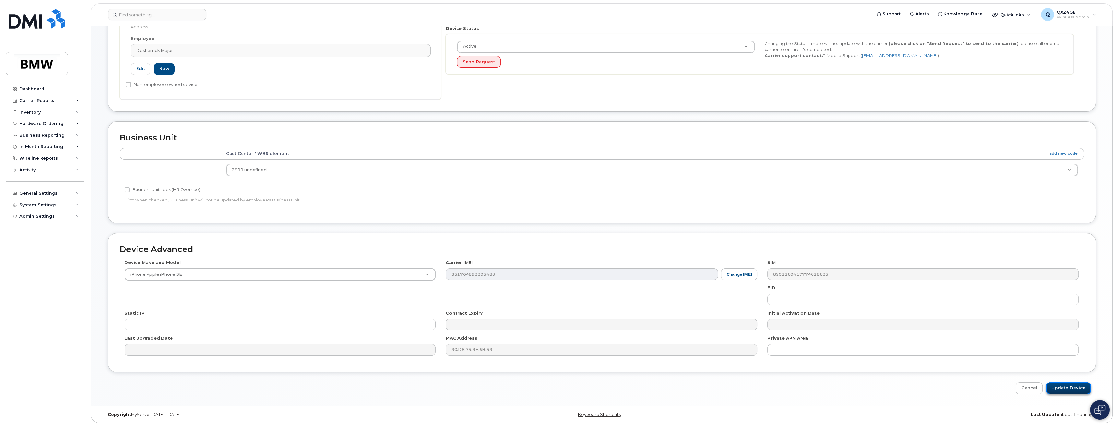
click at [1073, 386] on input "Update Device" at bounding box center [1068, 388] width 45 height 12
type input "Saving..."
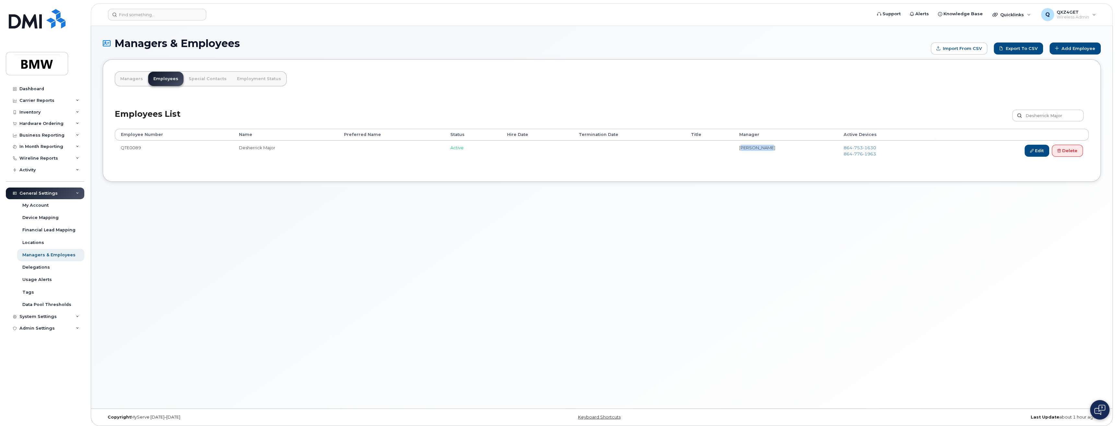
drag, startPoint x: 774, startPoint y: 146, endPoint x: 746, endPoint y: 148, distance: 27.6
click at [746, 148] on li "[PERSON_NAME]" at bounding box center [785, 148] width 93 height 6
copy li "[PERSON_NAME]"
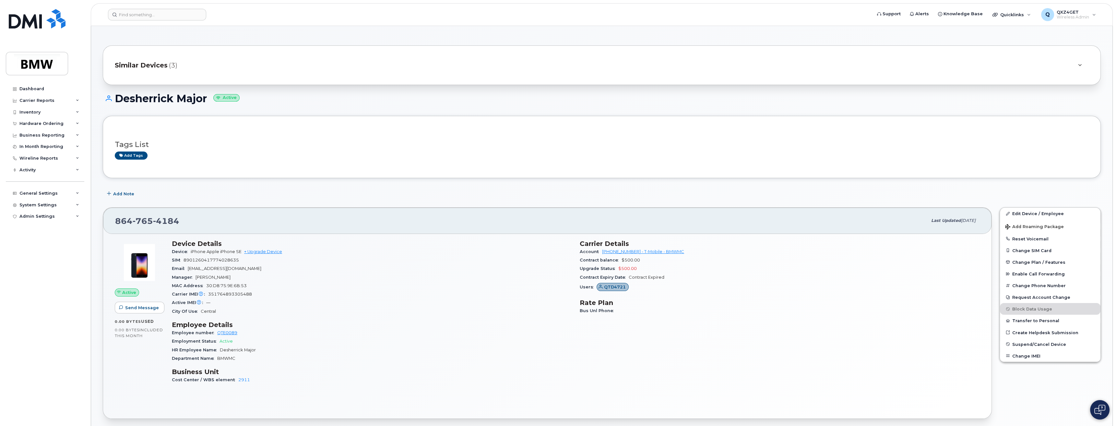
drag, startPoint x: 206, startPoint y: 98, endPoint x: 118, endPoint y: 99, distance: 88.2
click at [118, 99] on h1 "Desherrick Major Active" at bounding box center [602, 98] width 998 height 11
copy h1 "Desherrick Major"
click at [141, 63] on span "Similar Devices" at bounding box center [141, 65] width 53 height 9
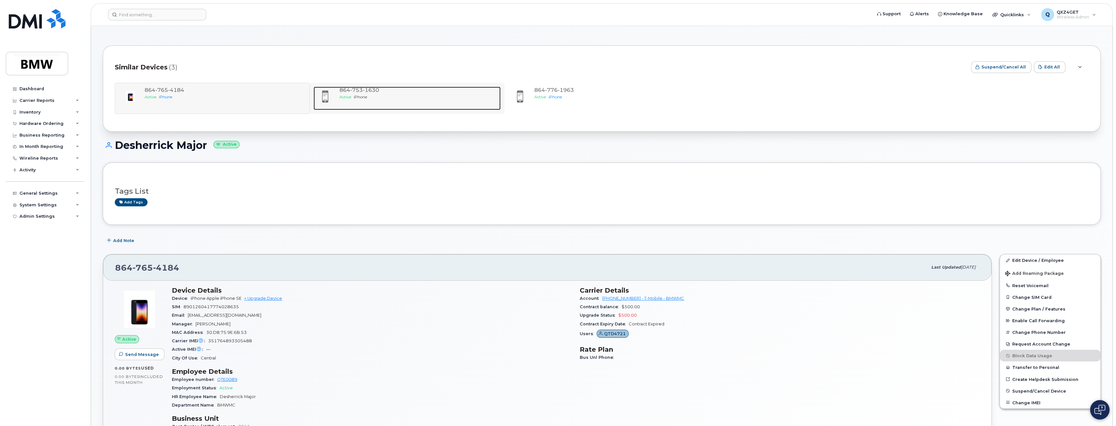
click at [363, 93] on span "753" at bounding box center [371, 90] width 16 height 6
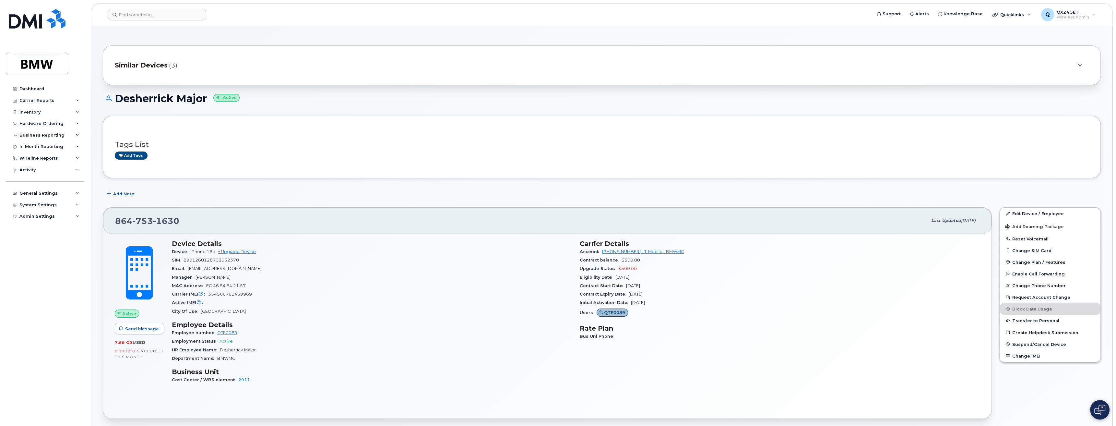
click at [173, 65] on span "(3)" at bounding box center [173, 65] width 8 height 9
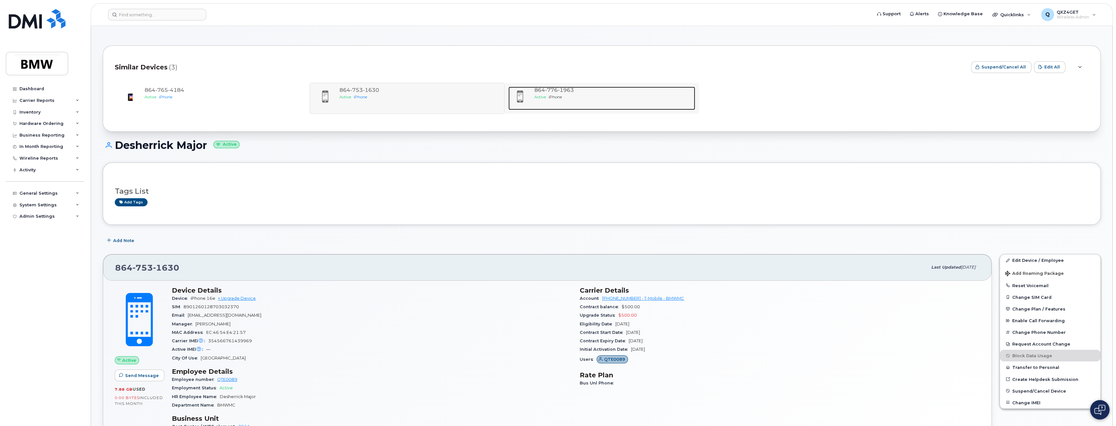
click at [536, 95] on span "Active" at bounding box center [540, 96] width 12 height 5
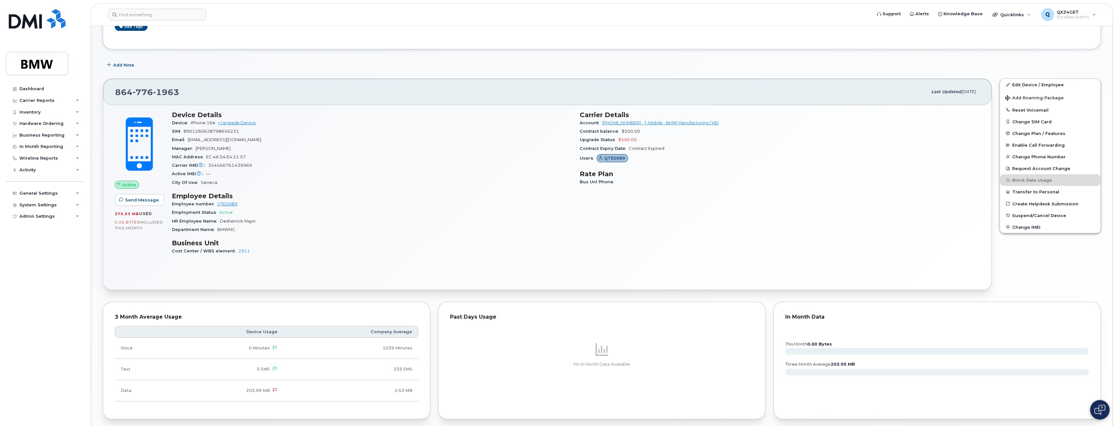
scroll to position [114, 0]
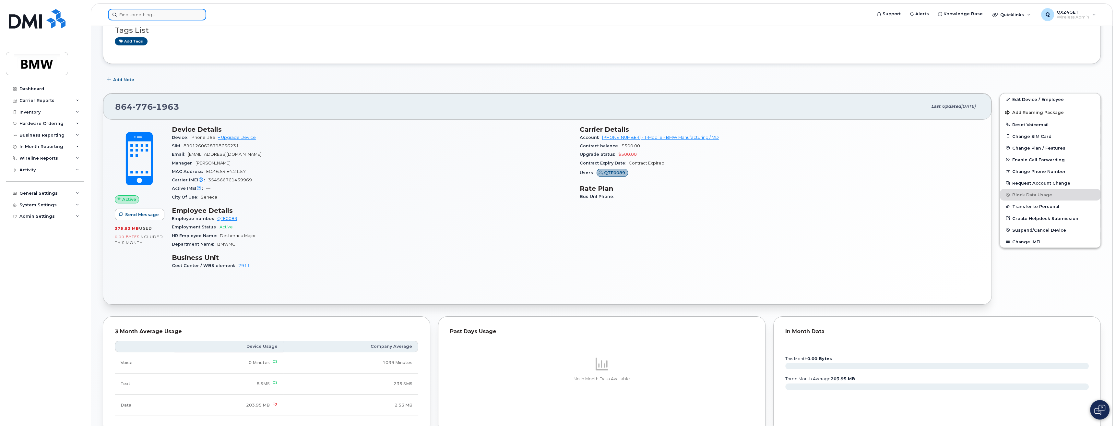
click at [144, 16] on input at bounding box center [157, 15] width 98 height 12
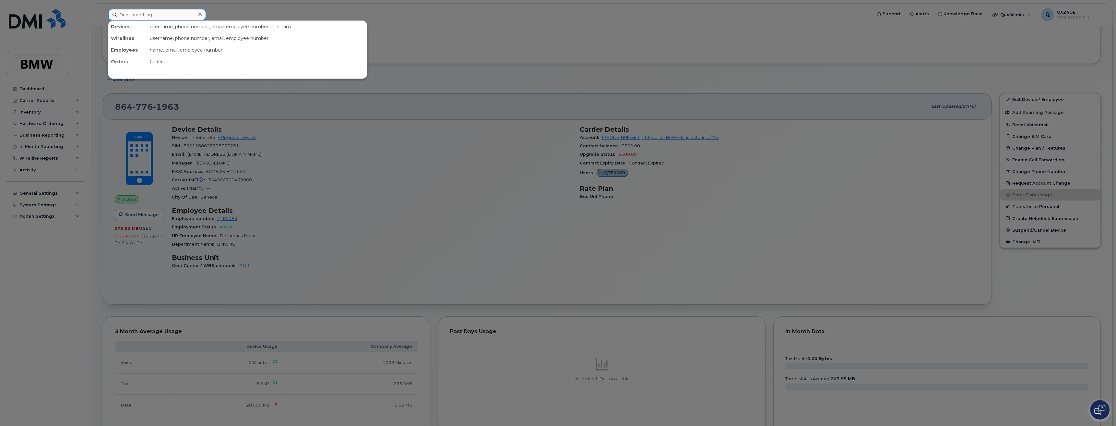
paste input "[PHONE_NUMBER]"
type input "[PHONE_NUMBER]"
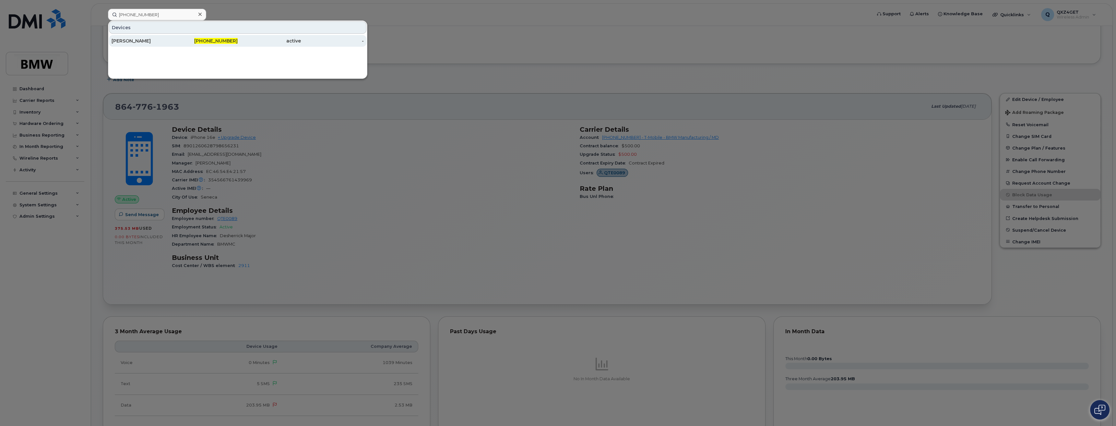
click at [120, 42] on div "[PERSON_NAME]" at bounding box center [143, 41] width 63 height 6
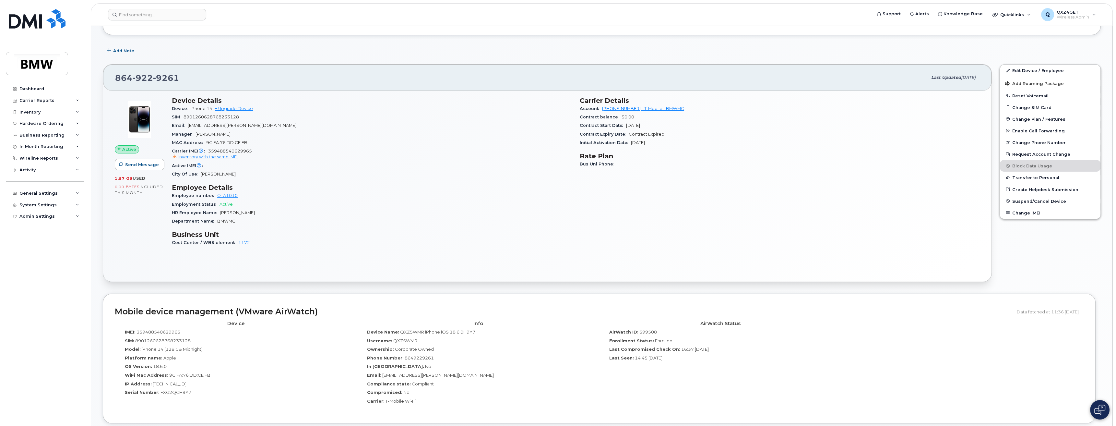
scroll to position [177, 0]
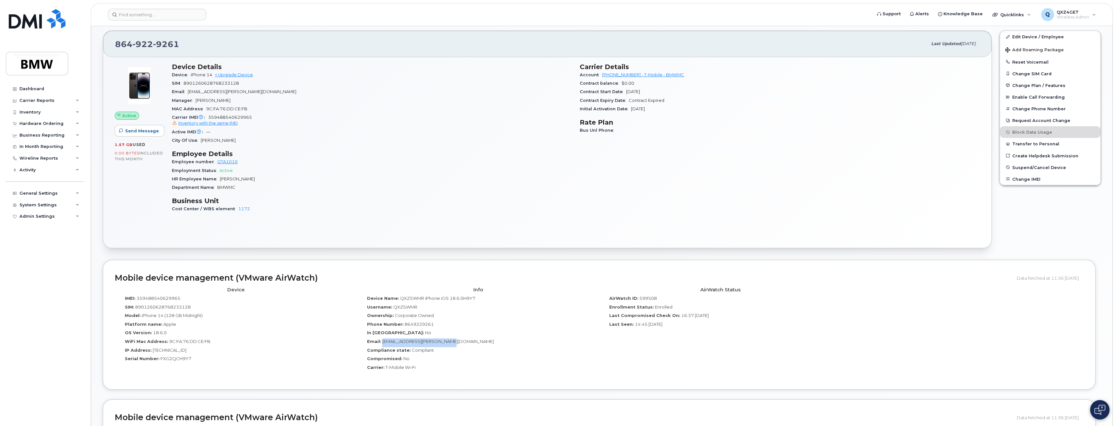
drag, startPoint x: 462, startPoint y: 340, endPoint x: 382, endPoint y: 340, distance: 80.1
click at [382, 340] on div "Email: [PERSON_NAME][EMAIL_ADDRESS][PERSON_NAME][DOMAIN_NAME]" at bounding box center [478, 342] width 232 height 9
copy span "[EMAIL_ADDRESS][PERSON_NAME][DOMAIN_NAME]"
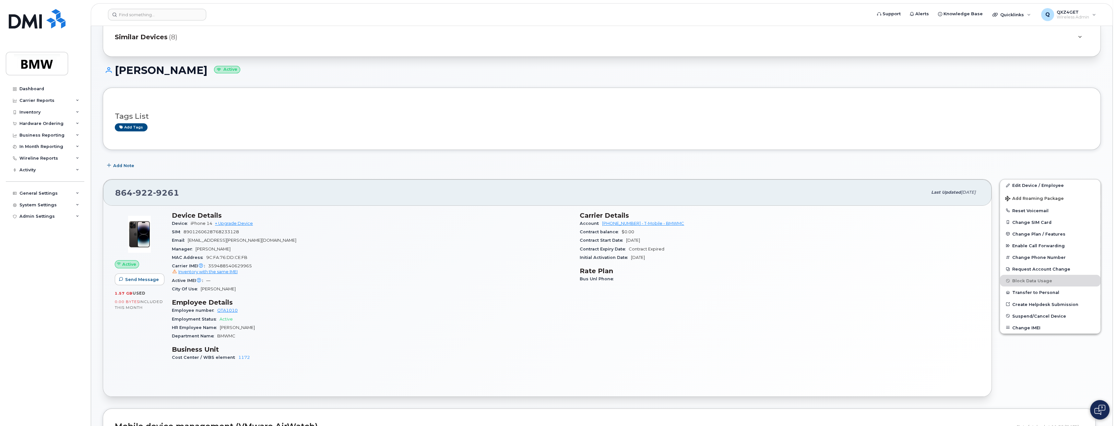
scroll to position [0, 0]
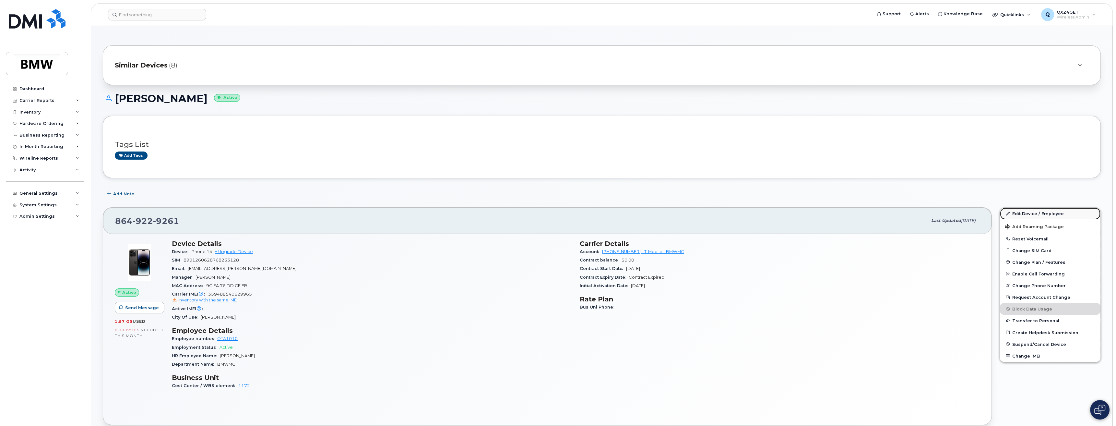
click at [1047, 210] on link "Edit Device / Employee" at bounding box center [1050, 214] width 101 height 12
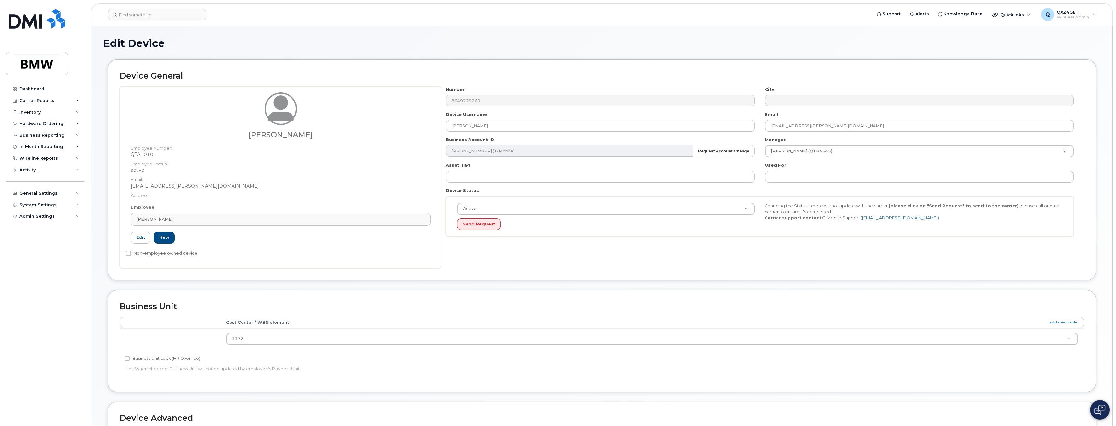
click at [177, 211] on div "Employee [PERSON_NAME] Type first three symbols or more QTA1010 Edit New" at bounding box center [281, 226] width 310 height 45
click at [173, 218] on div "[PERSON_NAME]" at bounding box center [280, 219] width 289 height 6
paste input "[EMAIL_ADDRESS][PERSON_NAME][DOMAIN_NAME]"
click at [143, 235] on input "[EMAIL_ADDRESS][PERSON_NAME][DOMAIN_NAME]" at bounding box center [274, 235] width 279 height 10
type input "[EMAIL_ADDRESS][PERSON_NAME][DOMAIN_NAME]"
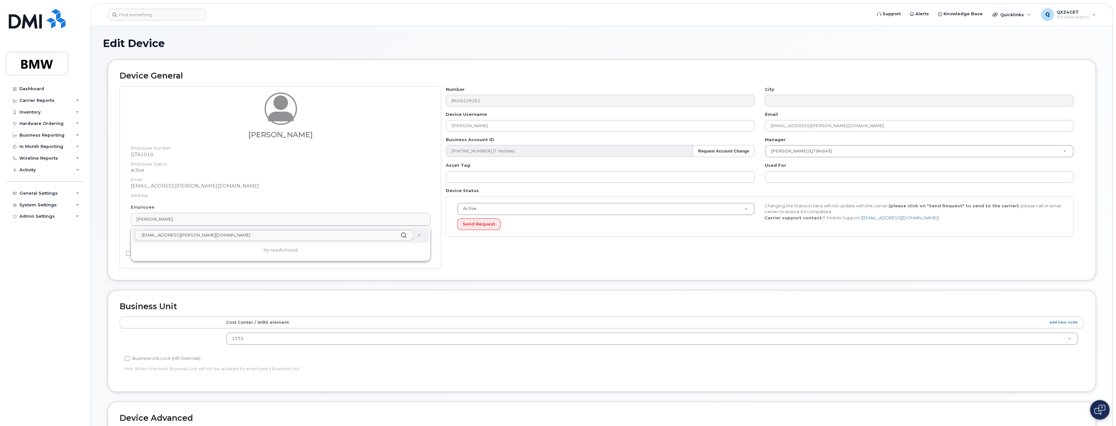
click at [329, 229] on div "[EMAIL_ADDRESS][PERSON_NAME][DOMAIN_NAME]" at bounding box center [280, 235] width 297 height 16
click at [417, 235] on icon at bounding box center [419, 235] width 4 height 4
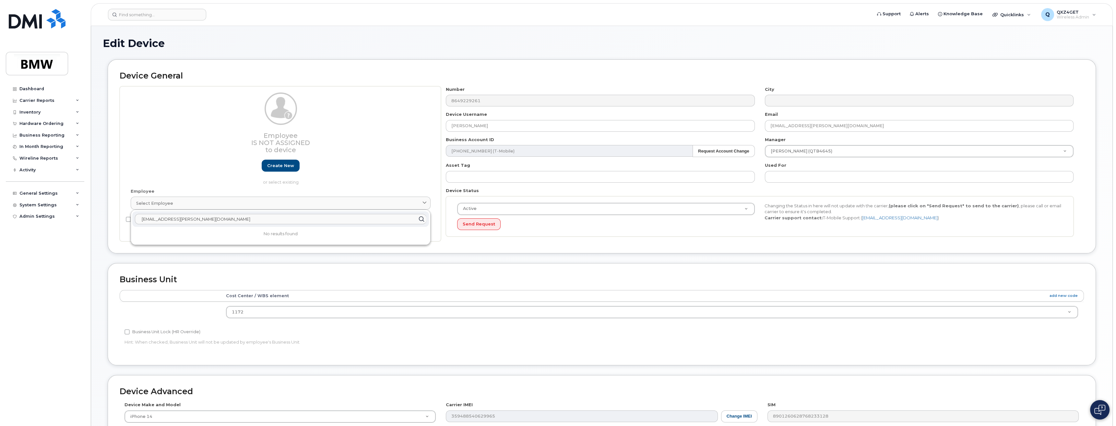
drag, startPoint x: 240, startPoint y: 224, endPoint x: 205, endPoint y: 220, distance: 36.0
click at [145, 223] on div "[EMAIL_ADDRESS][PERSON_NAME][DOMAIN_NAME]" at bounding box center [280, 219] width 297 height 16
click at [223, 219] on input "[EMAIL_ADDRESS][PERSON_NAME][DOMAIN_NAME]" at bounding box center [281, 219] width 292 height 10
drag, startPoint x: 223, startPoint y: 217, endPoint x: 97, endPoint y: 225, distance: 127.0
click at [97, 225] on div "Edit Device Device General Employee Is not assigned to device Create new or sel…" at bounding box center [601, 286] width 1021 height 521
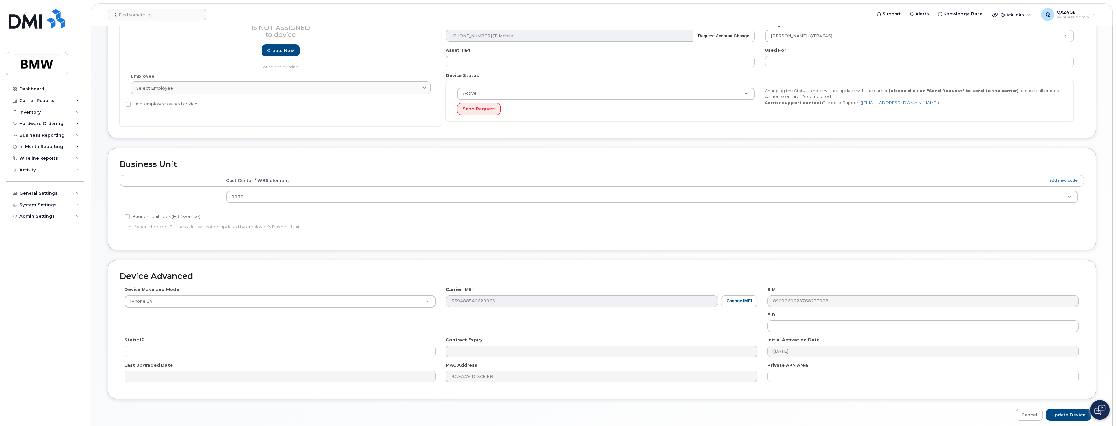
scroll to position [142, 0]
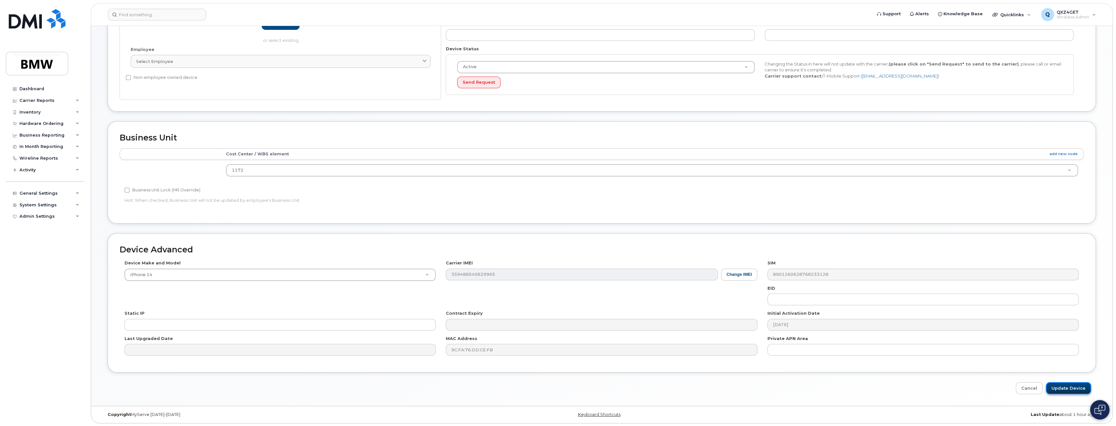
drag, startPoint x: 1063, startPoint y: 384, endPoint x: 1066, endPoint y: 384, distance: 3.6
click at [1063, 384] on input "Update Device" at bounding box center [1068, 388] width 45 height 12
type input "Saving..."
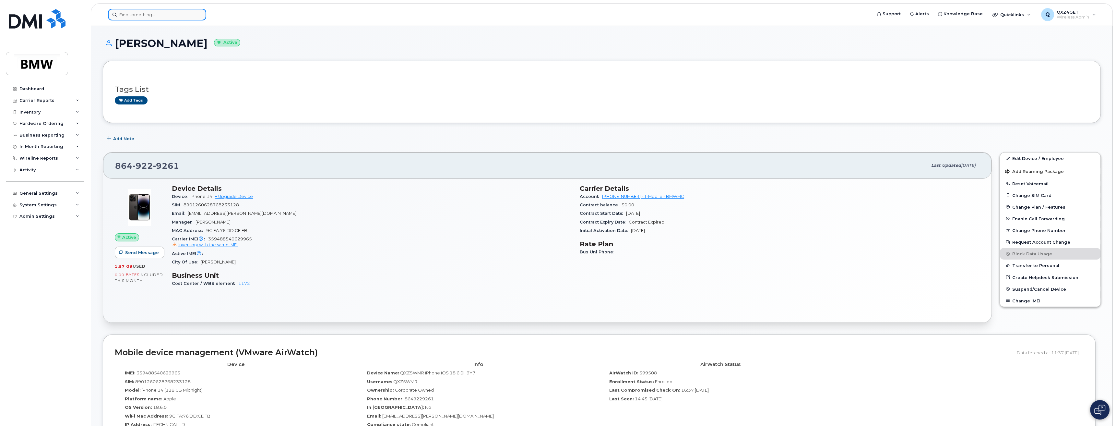
click at [152, 16] on input at bounding box center [157, 15] width 98 height 12
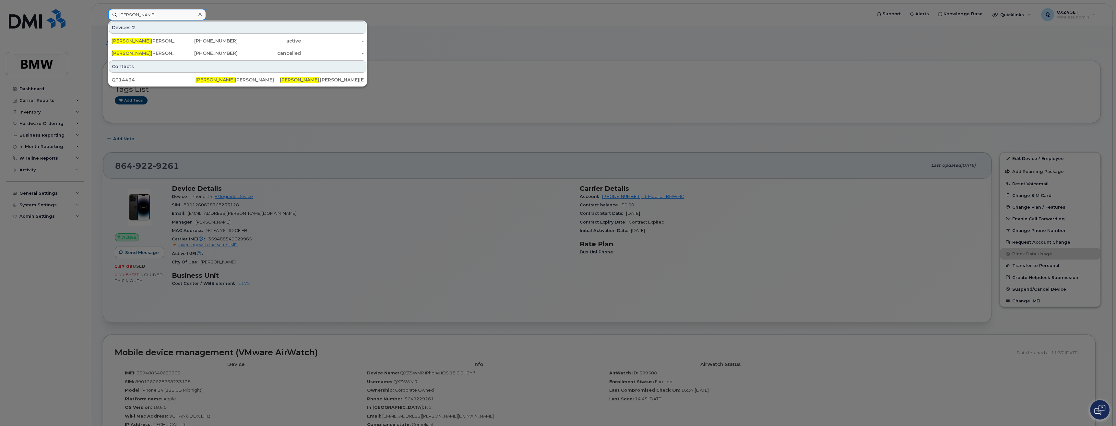
type input "[PERSON_NAME]"
click at [432, 56] on div at bounding box center [558, 213] width 1116 height 426
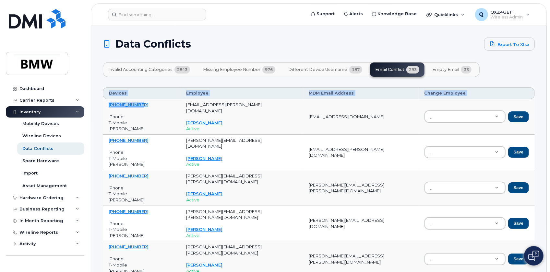
drag, startPoint x: 148, startPoint y: 104, endPoint x: 101, endPoint y: 104, distance: 47.3
